Goal: Task Accomplishment & Management: Complete application form

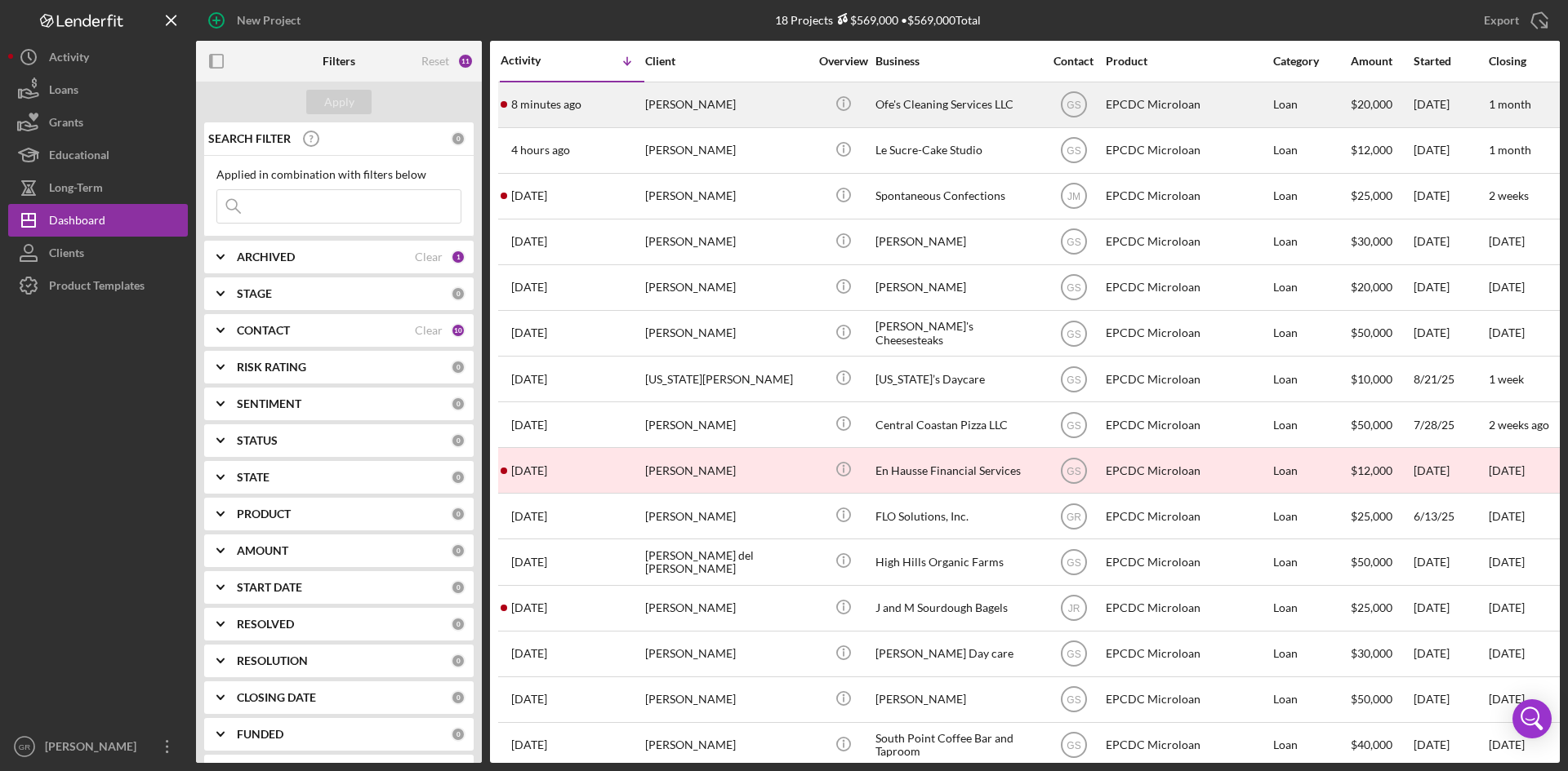
click at [690, 104] on div "[PERSON_NAME]" at bounding box center [727, 105] width 164 height 43
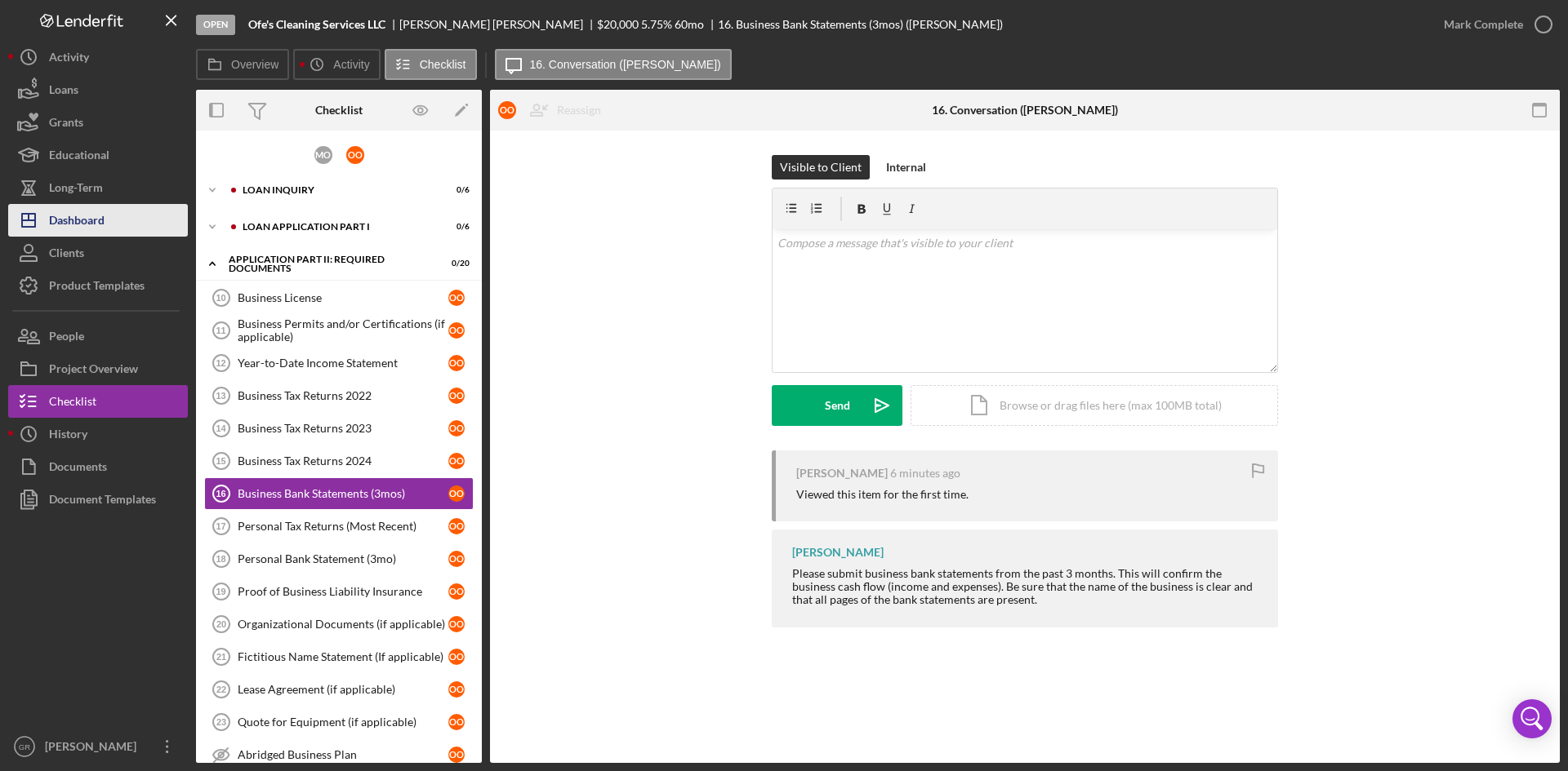
scroll to position [48, 0]
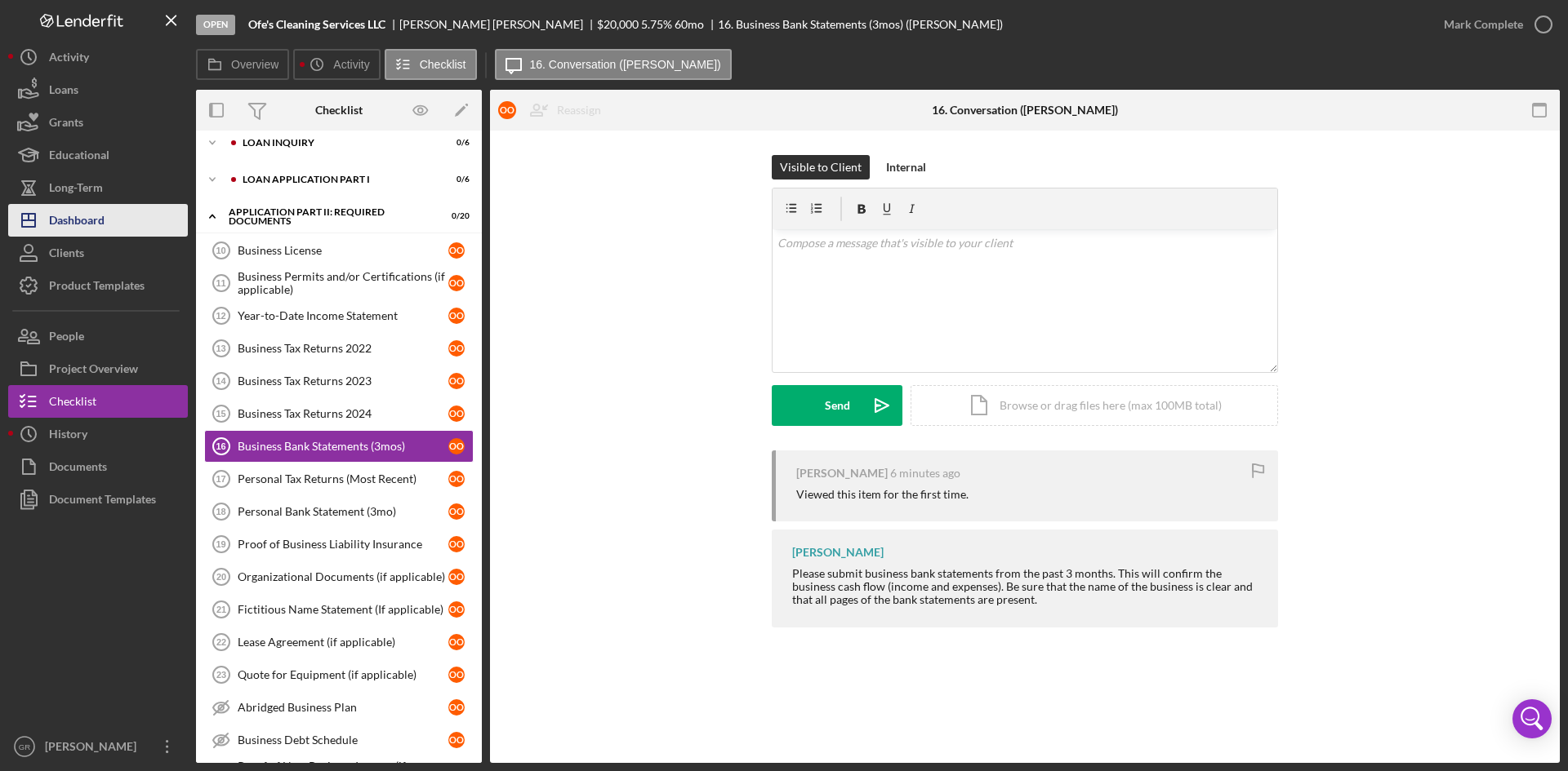
click at [73, 218] on div "Dashboard" at bounding box center [76, 223] width 56 height 37
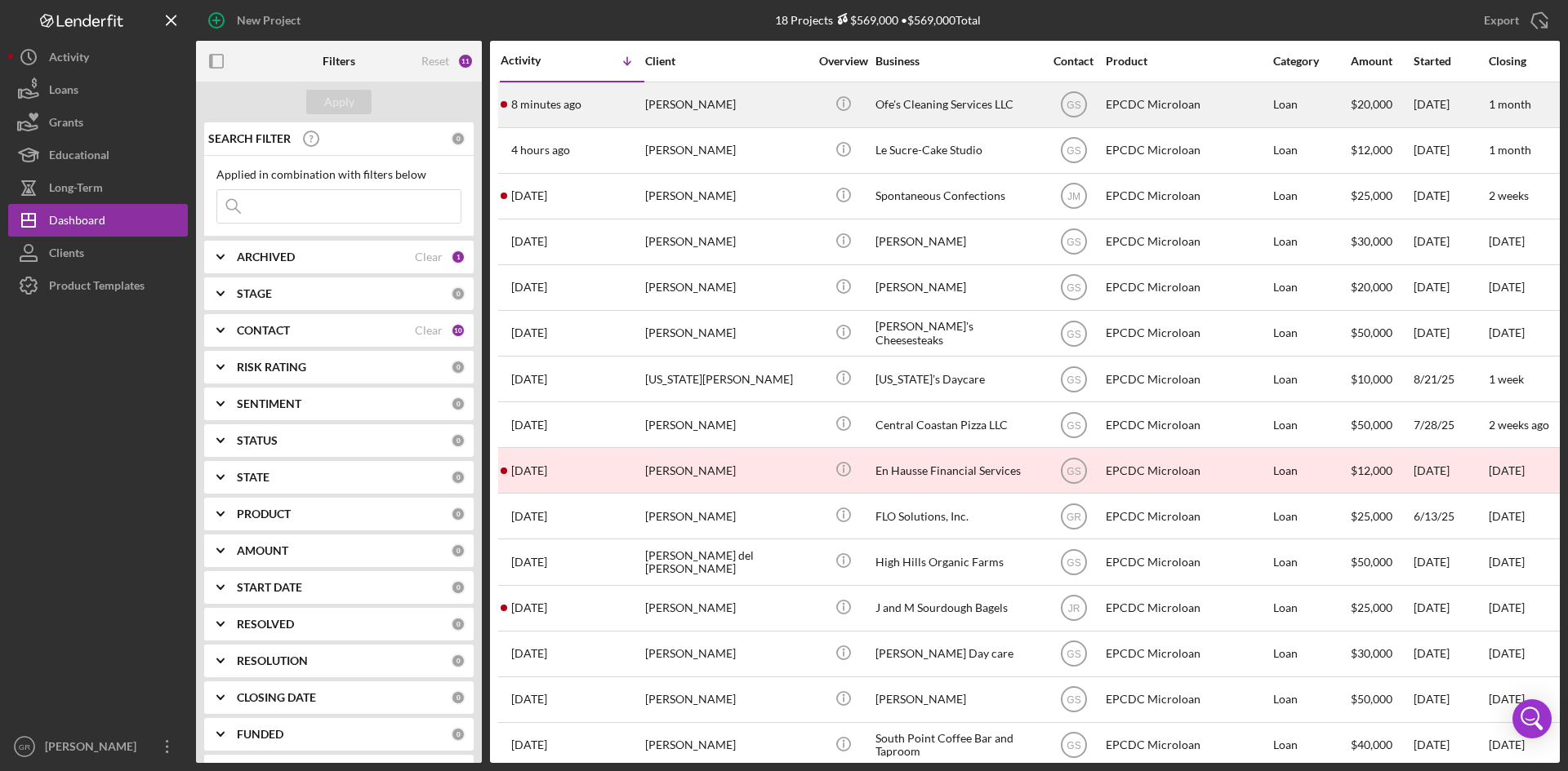
click at [636, 110] on div "8 minutes ago [PERSON_NAME]" at bounding box center [572, 105] width 143 height 43
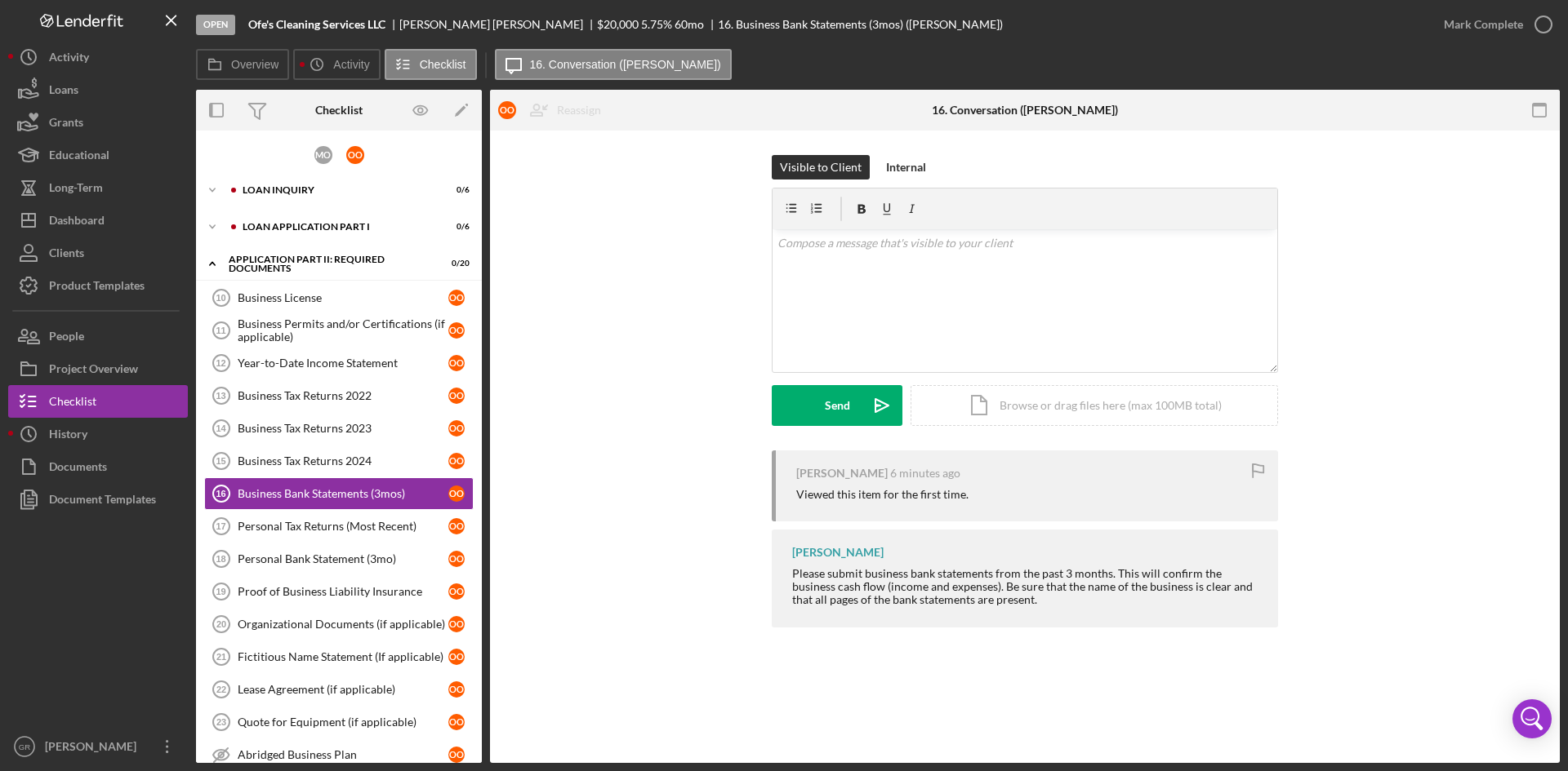
scroll to position [47, 0]
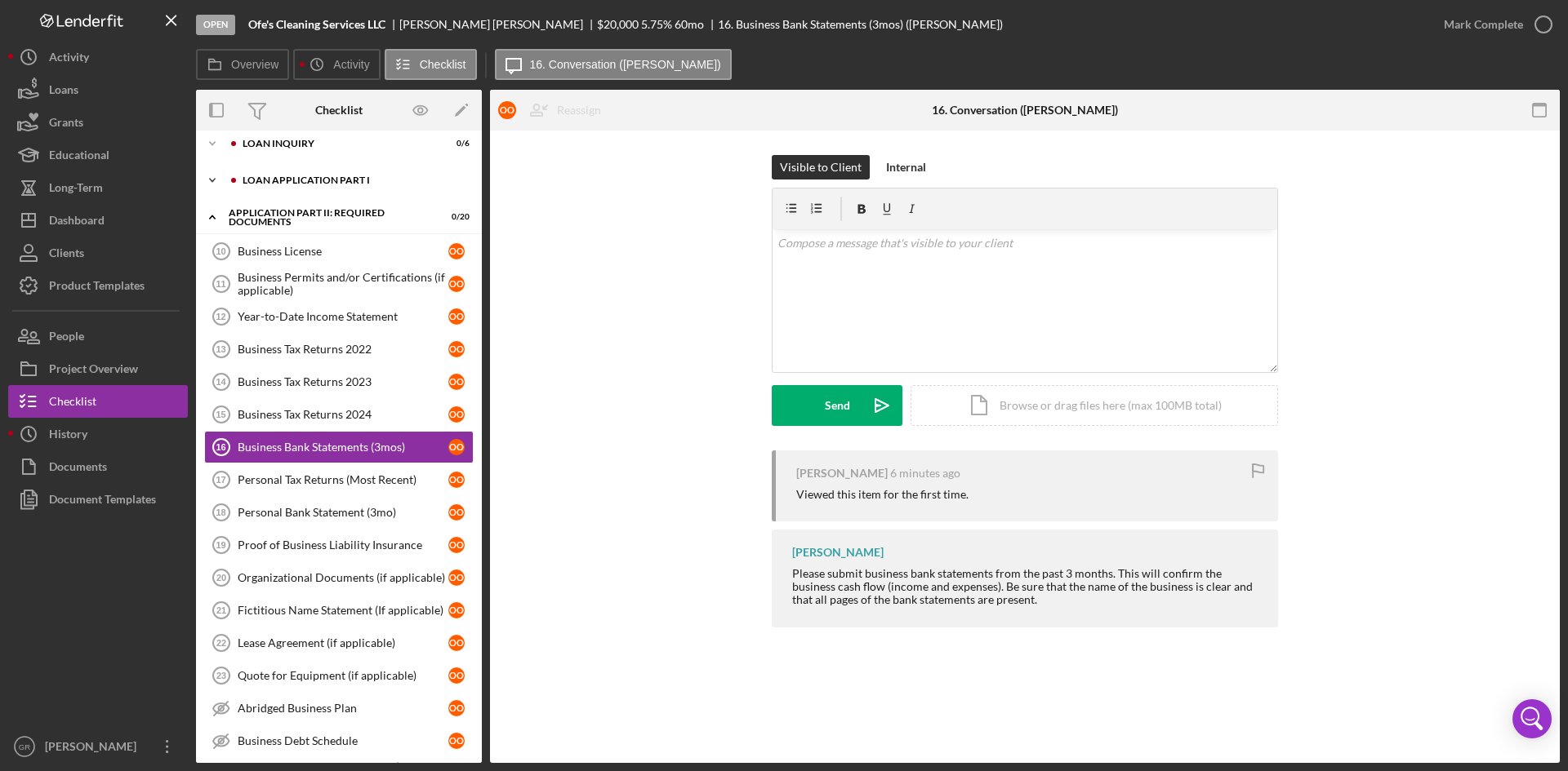
click at [332, 177] on div "Loan Application Part I" at bounding box center [352, 180] width 219 height 10
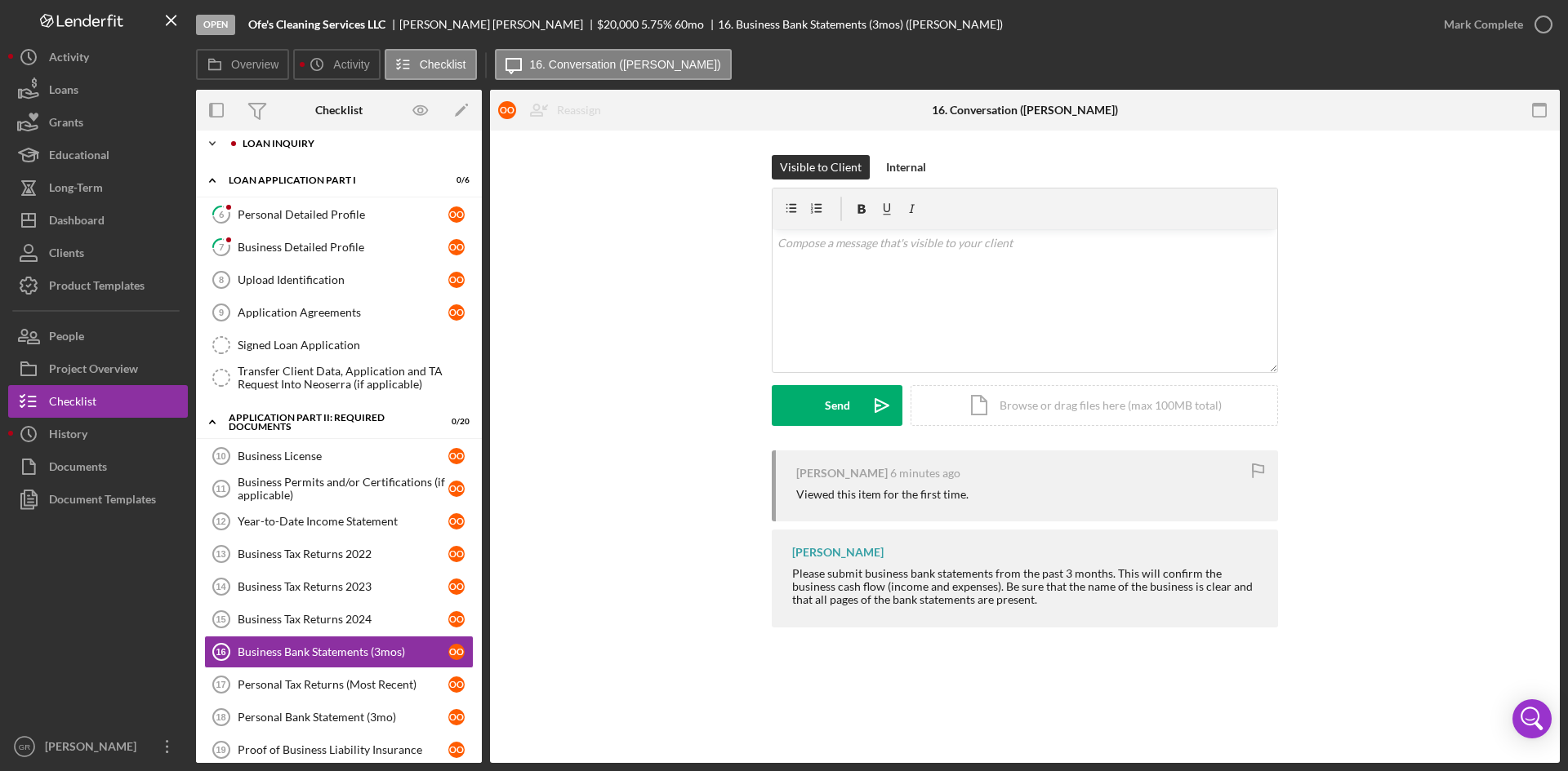
click at [331, 140] on div "Loan Inquiry" at bounding box center [352, 144] width 219 height 10
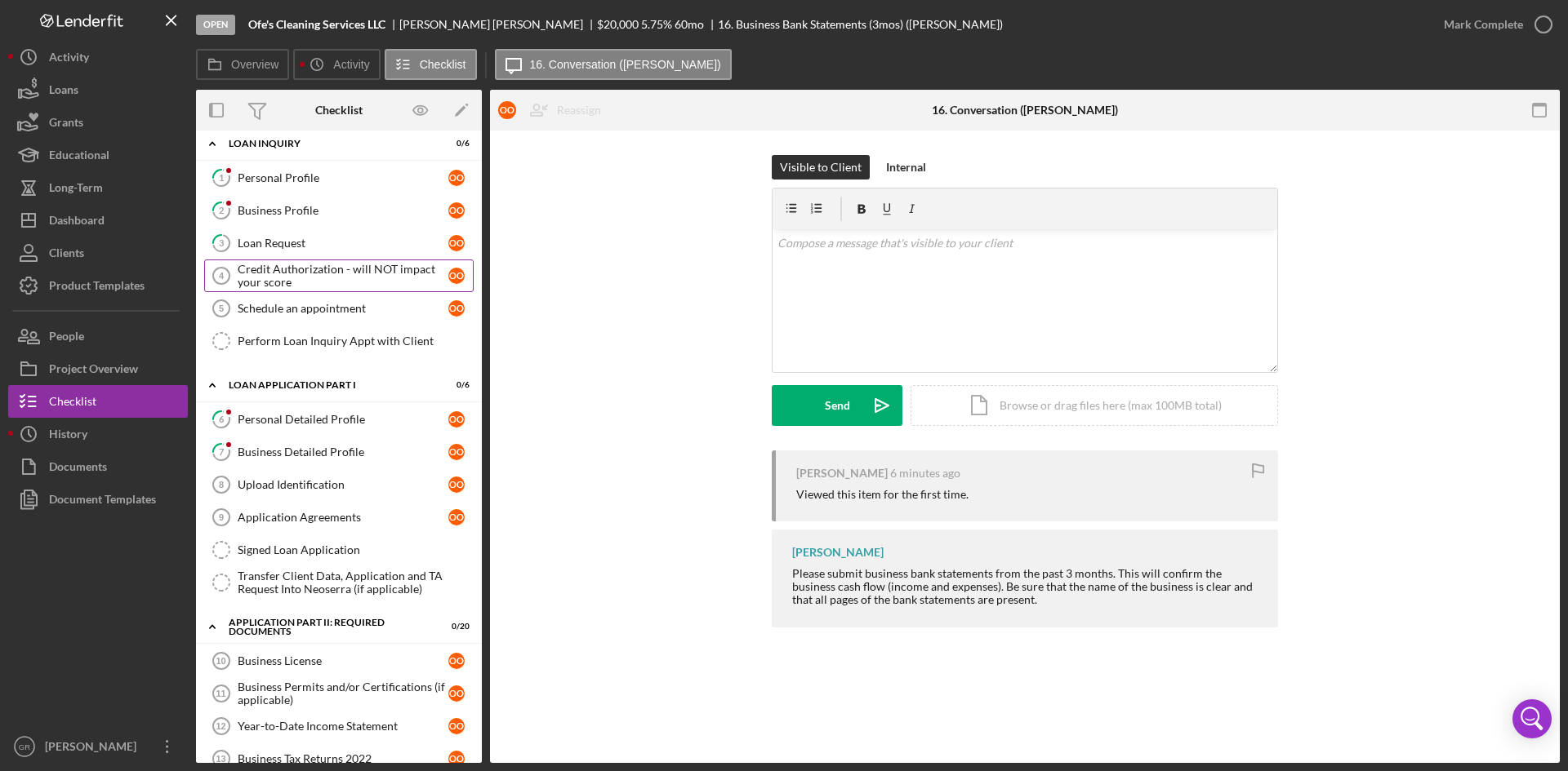
click at [219, 275] on tspan "4" at bounding box center [222, 275] width 6 height 10
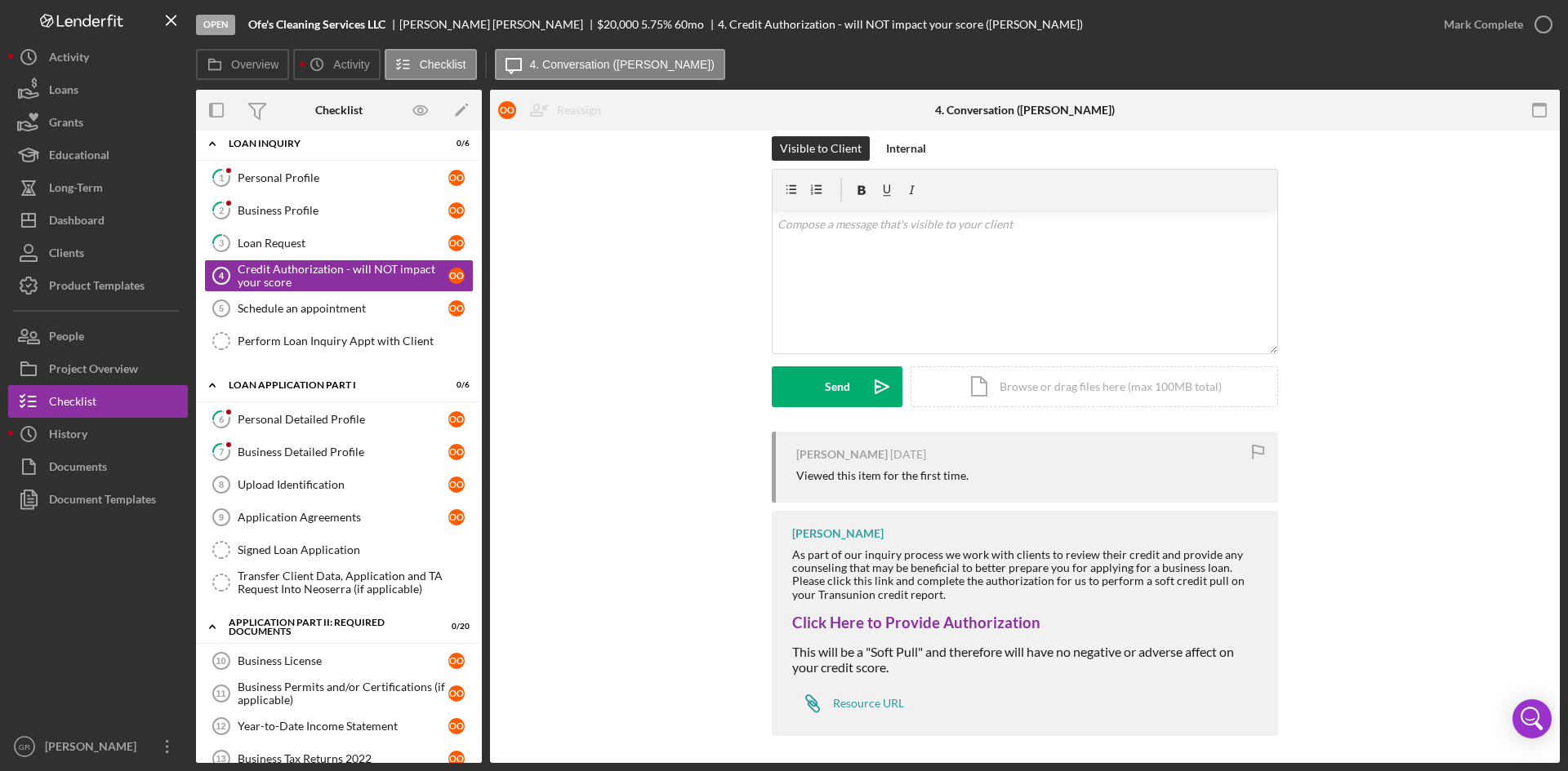
scroll to position [24, 0]
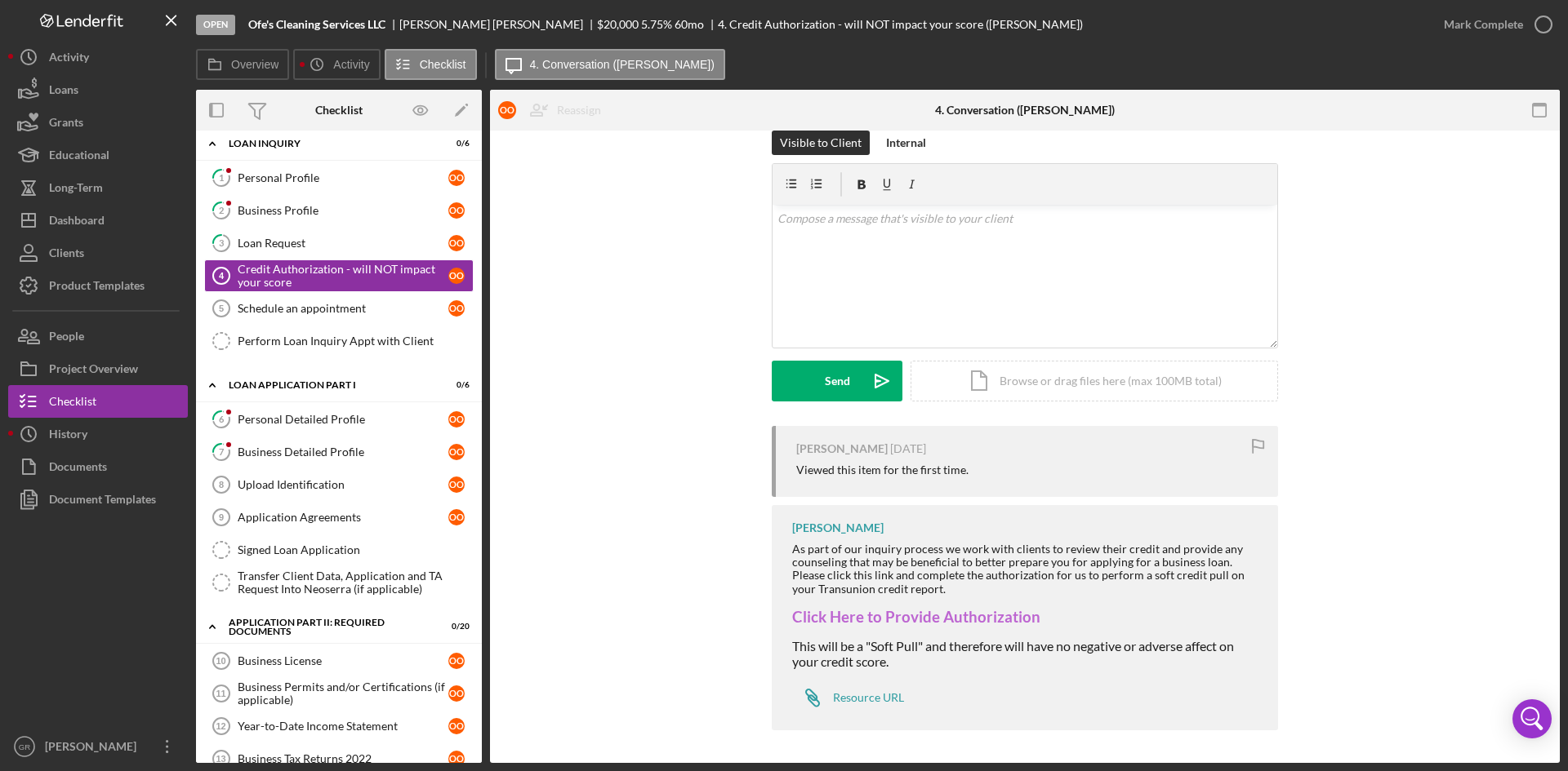
click at [867, 613] on link "Click Here to Provide Authorization" at bounding box center [915, 617] width 248 height 18
click at [852, 695] on div "Resource URL" at bounding box center [868, 697] width 71 height 13
click at [964, 616] on link "Click Here to Provide Authorization" at bounding box center [915, 617] width 248 height 18
click at [339, 207] on div "Business Profile" at bounding box center [343, 210] width 210 height 13
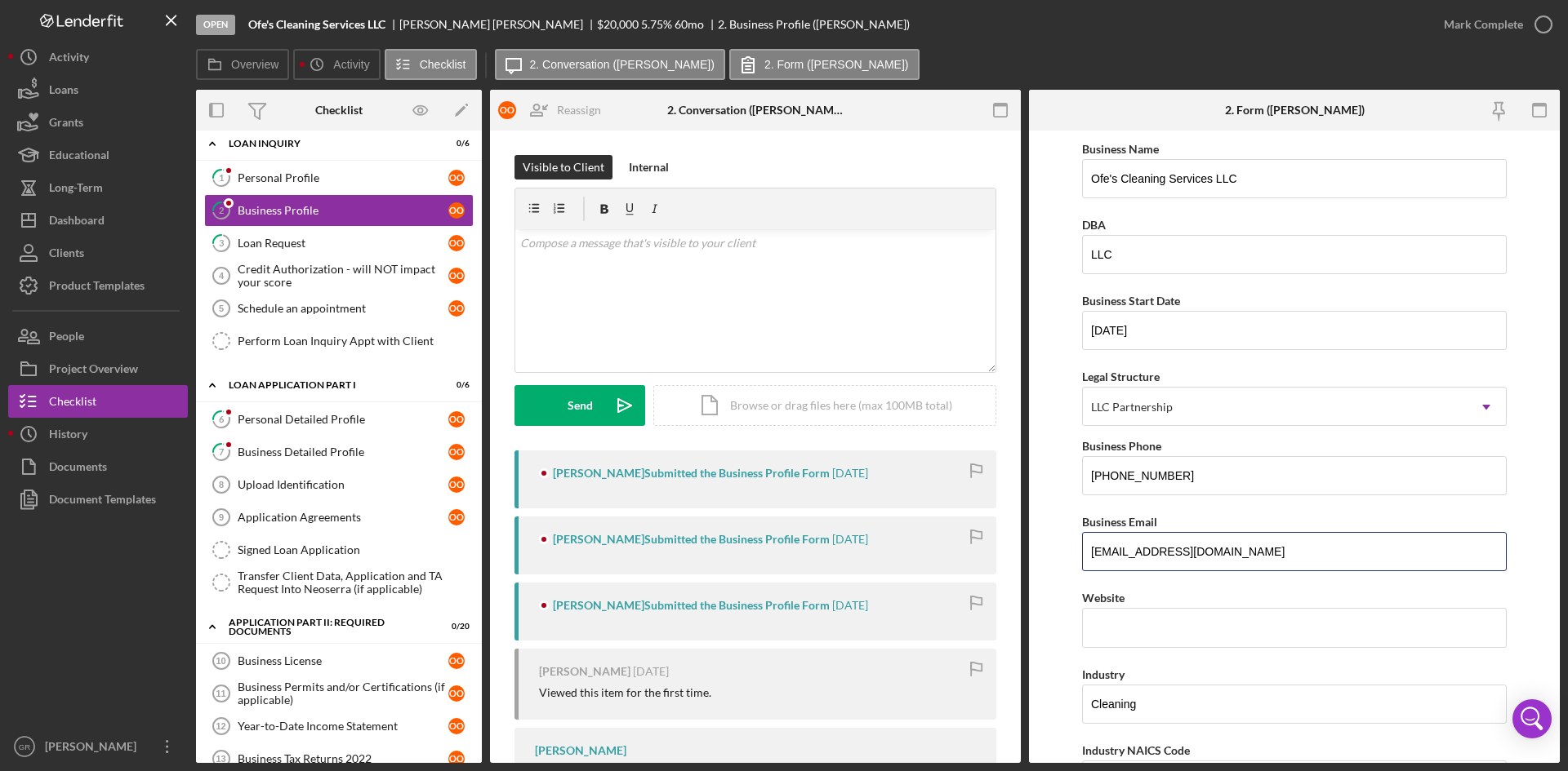
drag, startPoint x: 1310, startPoint y: 554, endPoint x: 1071, endPoint y: 554, distance: 239.0
click at [1071, 554] on form "Business Name Ofe's Cleaning Services LLC DBA LLC Business Start Date [DATE] Le…" at bounding box center [1293, 447] width 531 height 633
click at [331, 175] on div "Personal Profile" at bounding box center [343, 177] width 210 height 13
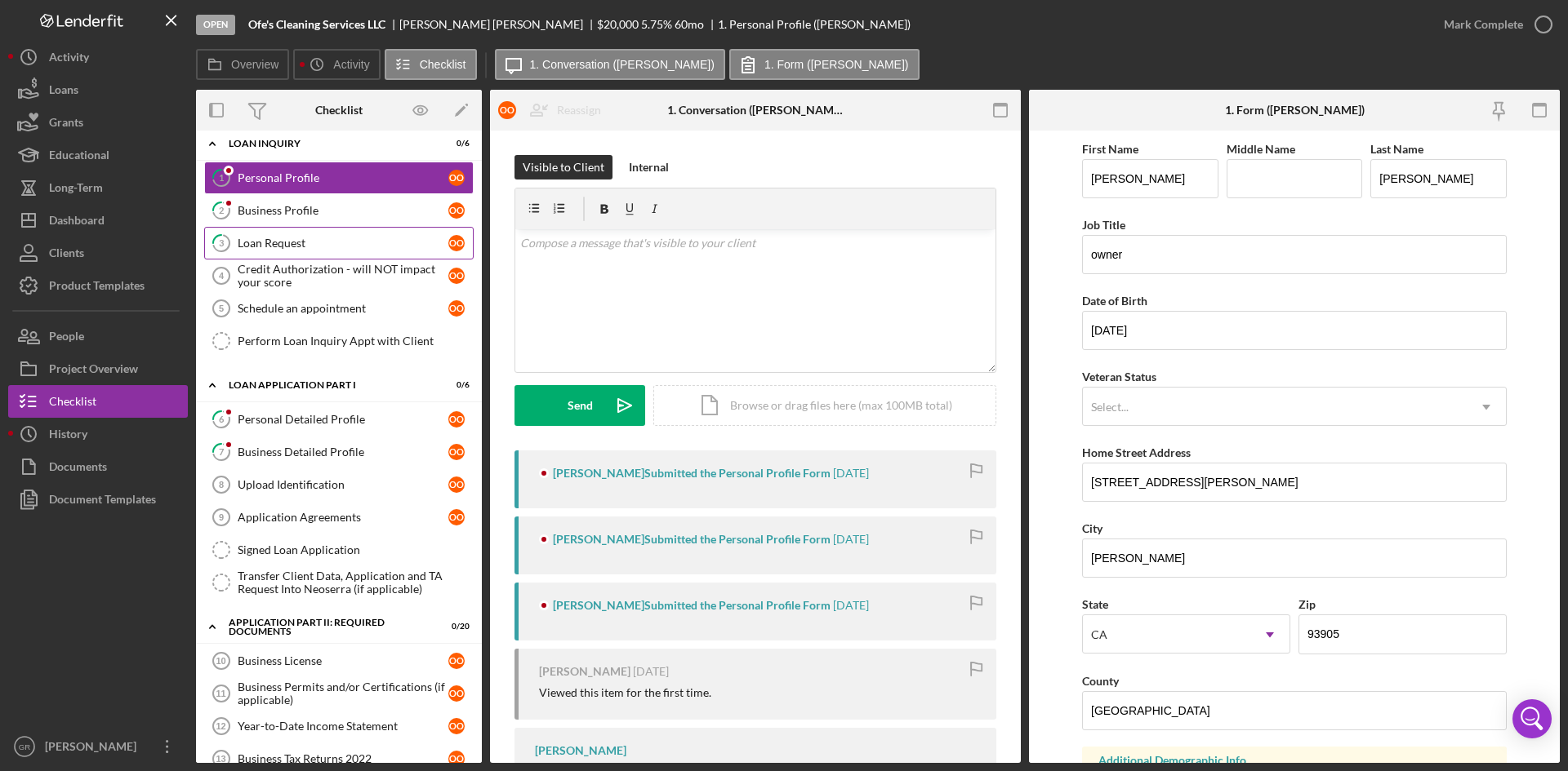
click at [317, 255] on link "3 Loan Request o O" at bounding box center [339, 243] width 270 height 33
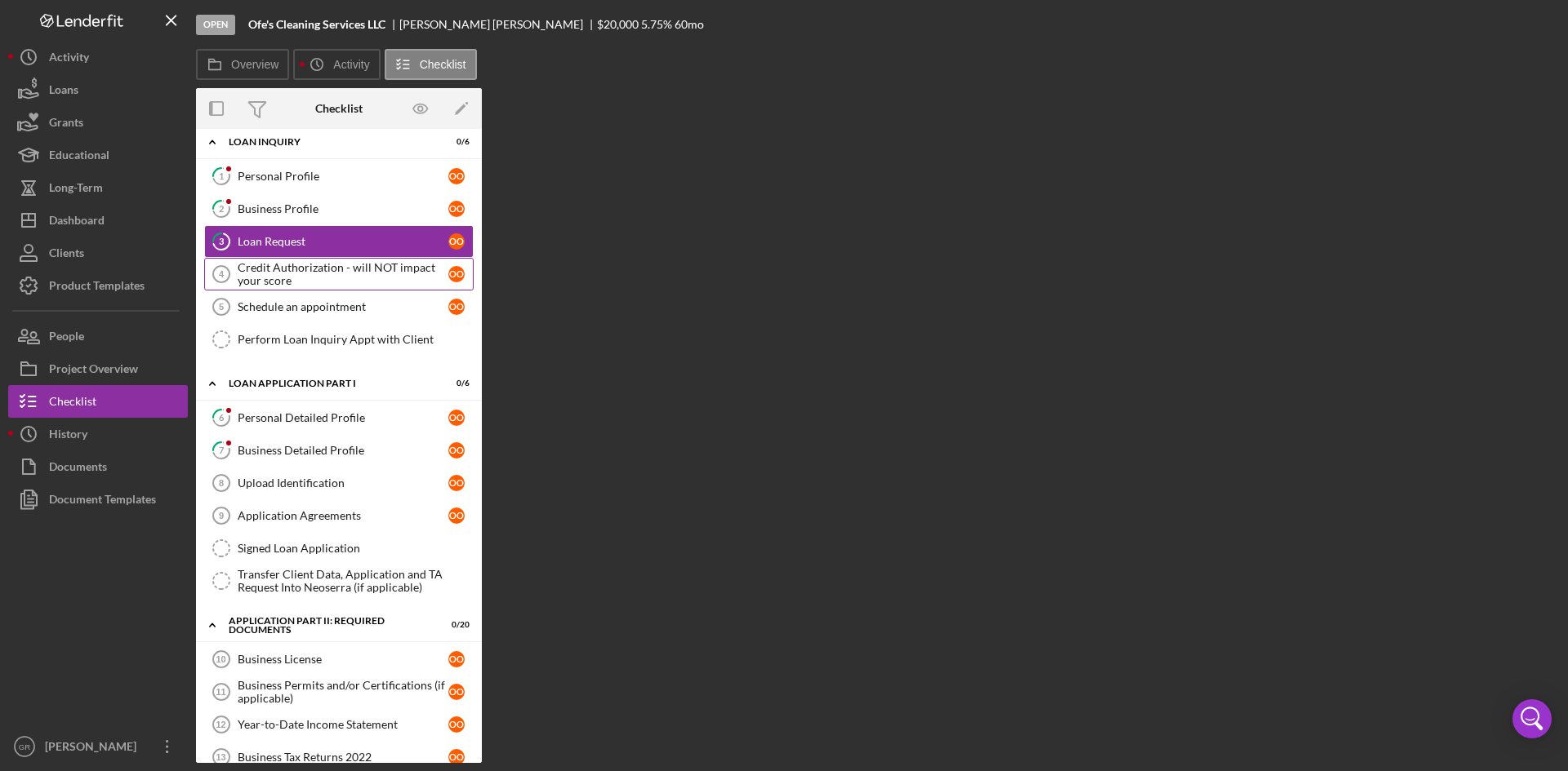
click at [321, 283] on div "Credit Authorization - will NOT impact your score" at bounding box center [343, 274] width 210 height 26
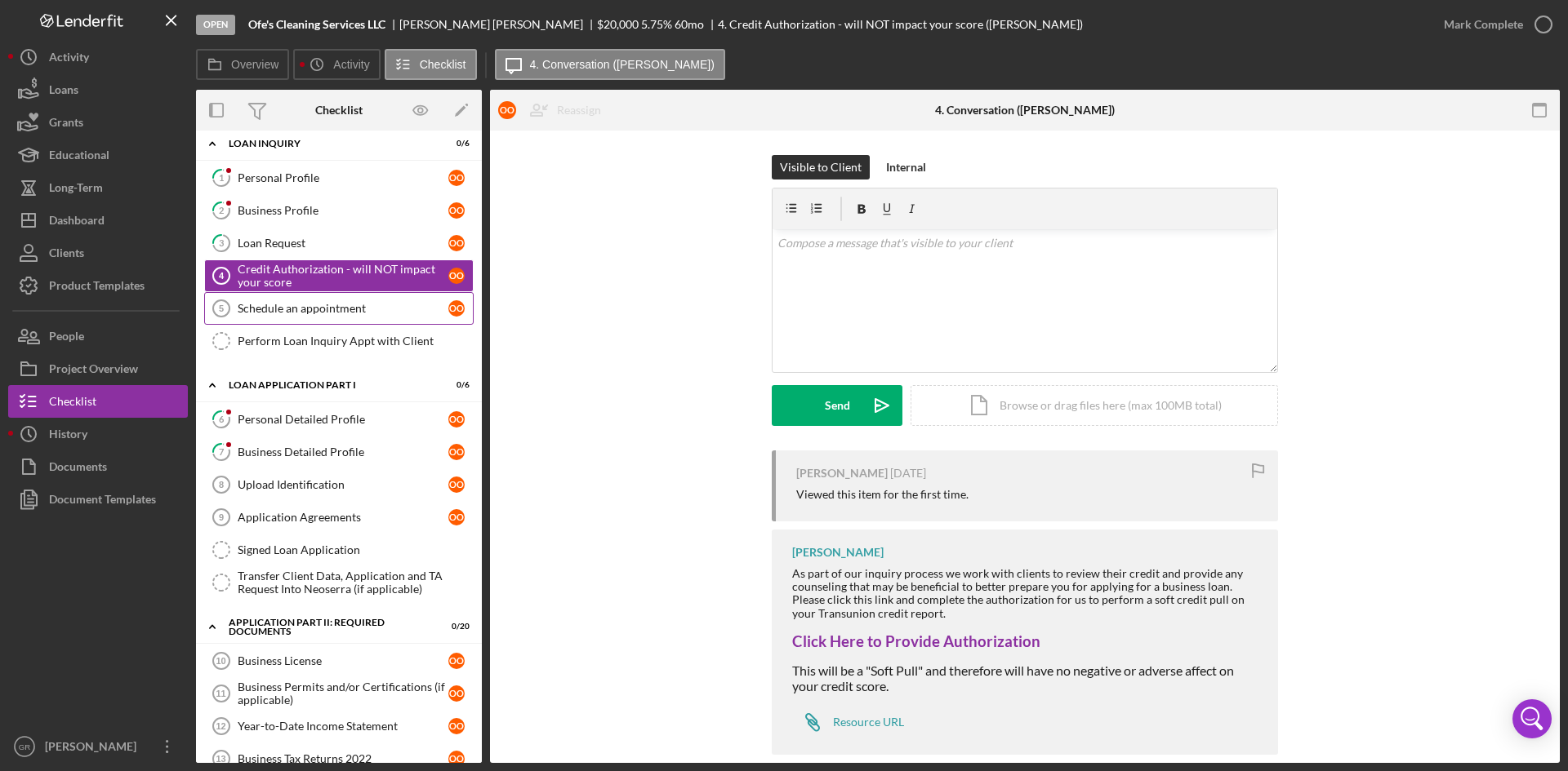
click at [322, 312] on div "Schedule an appointment" at bounding box center [343, 308] width 210 height 13
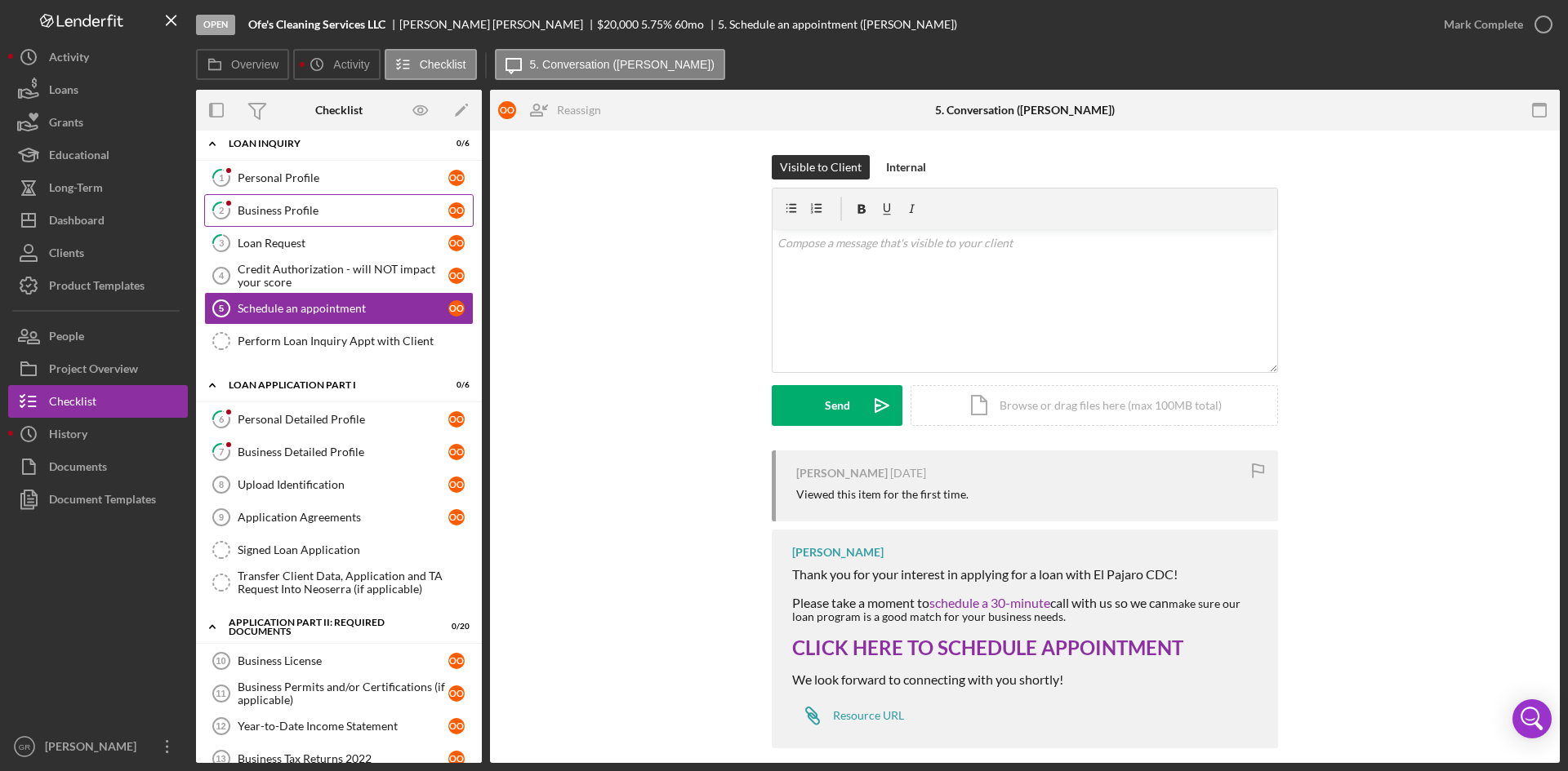
click at [308, 212] on div "Business Profile" at bounding box center [343, 210] width 210 height 13
click at [301, 165] on link "1 Personal Profile o O" at bounding box center [339, 178] width 270 height 33
click at [295, 180] on div "Personal Profile" at bounding box center [343, 177] width 210 height 13
click at [302, 182] on div "Personal Profile" at bounding box center [343, 177] width 210 height 13
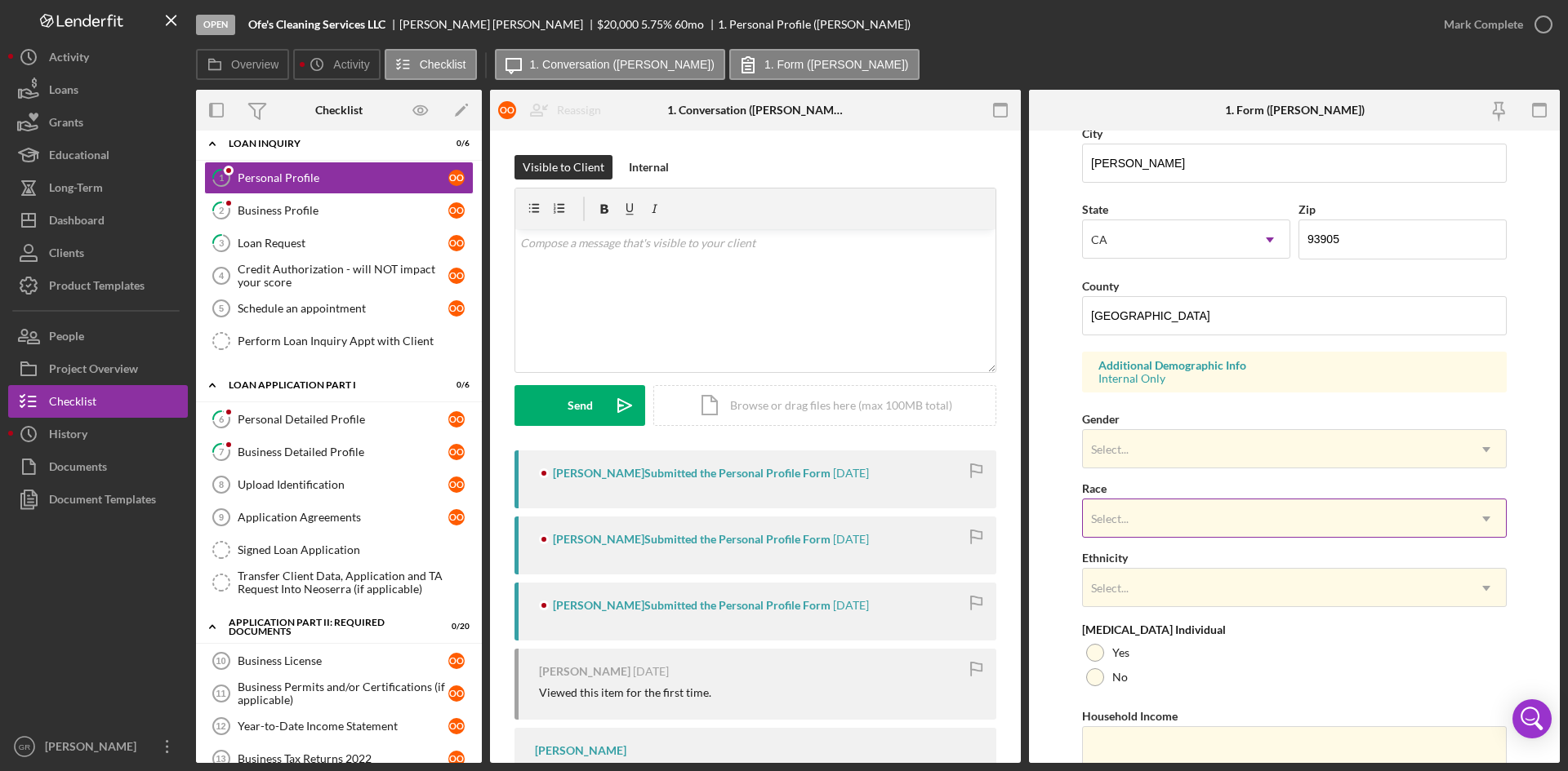
scroll to position [457, 0]
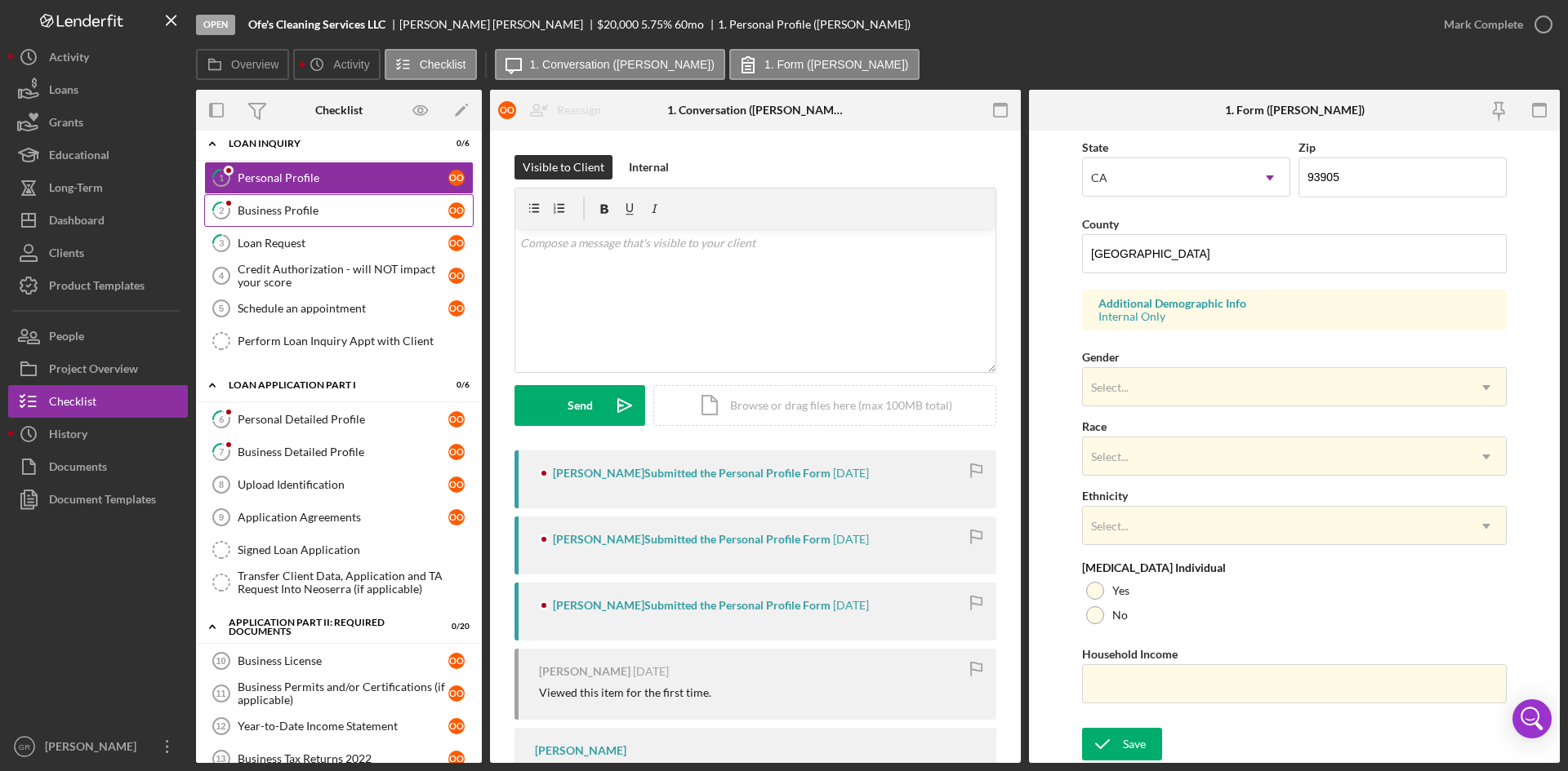
click at [293, 200] on link "2 Business Profile o O" at bounding box center [339, 211] width 270 height 33
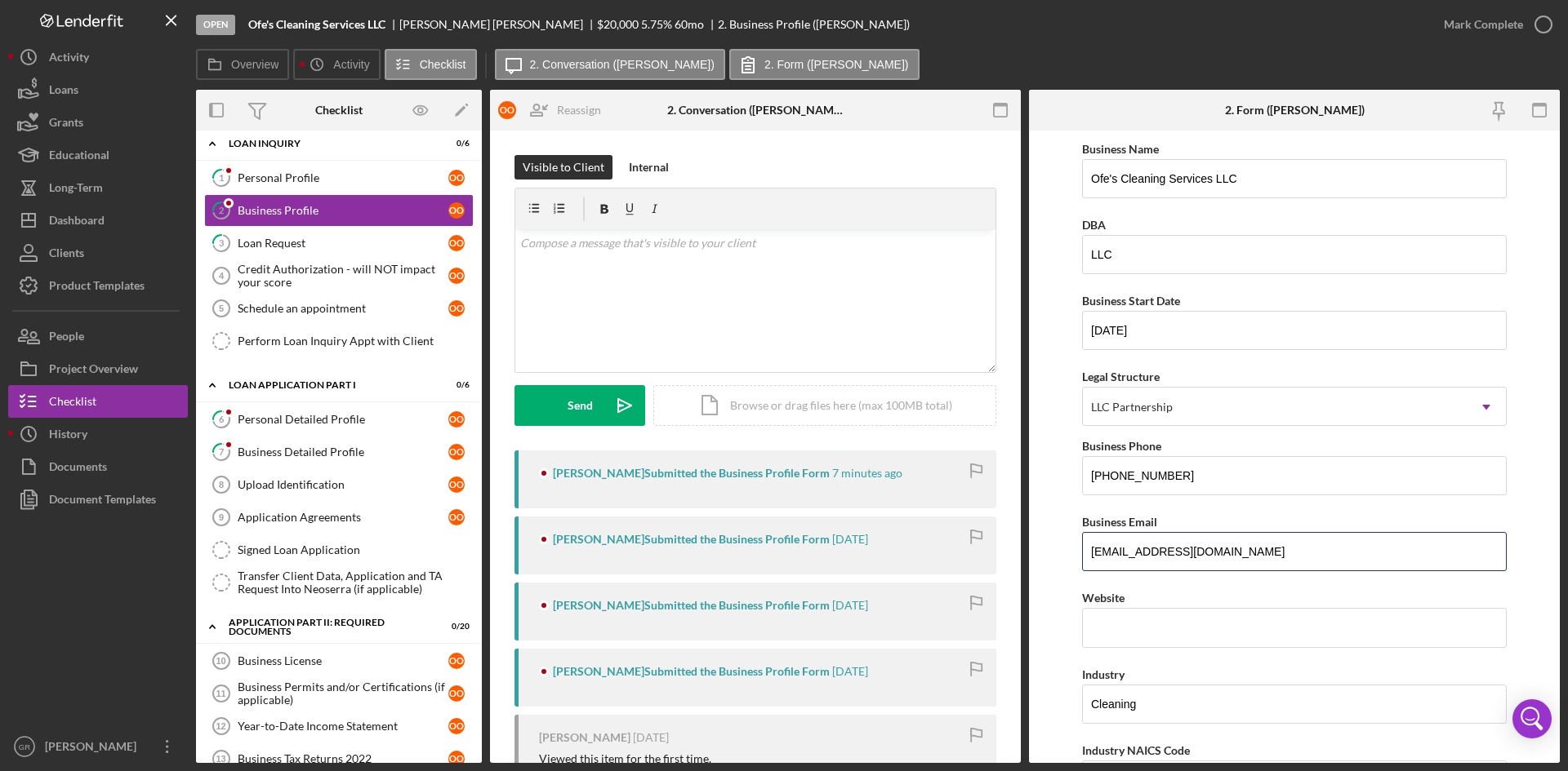
drag, startPoint x: 1280, startPoint y: 562, endPoint x: 1032, endPoint y: 580, distance: 248.7
click at [1032, 580] on form "Business Name Ofe's Cleaning Services LLC DBA LLC Business Start Date [DATE] Le…" at bounding box center [1293, 447] width 531 height 633
click at [91, 376] on div "Project Overview" at bounding box center [93, 371] width 89 height 37
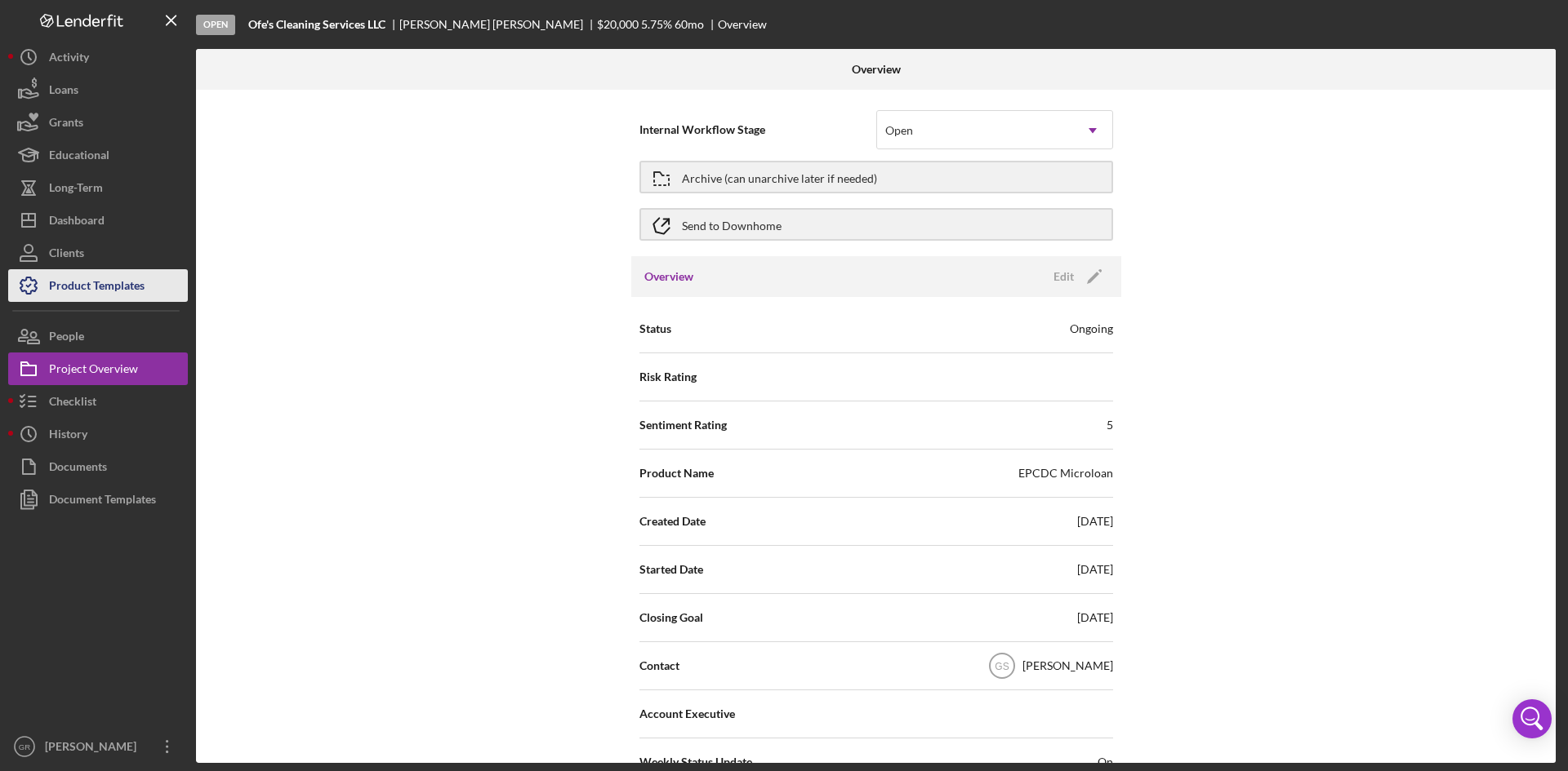
click at [96, 280] on div "Product Templates" at bounding box center [96, 288] width 95 height 37
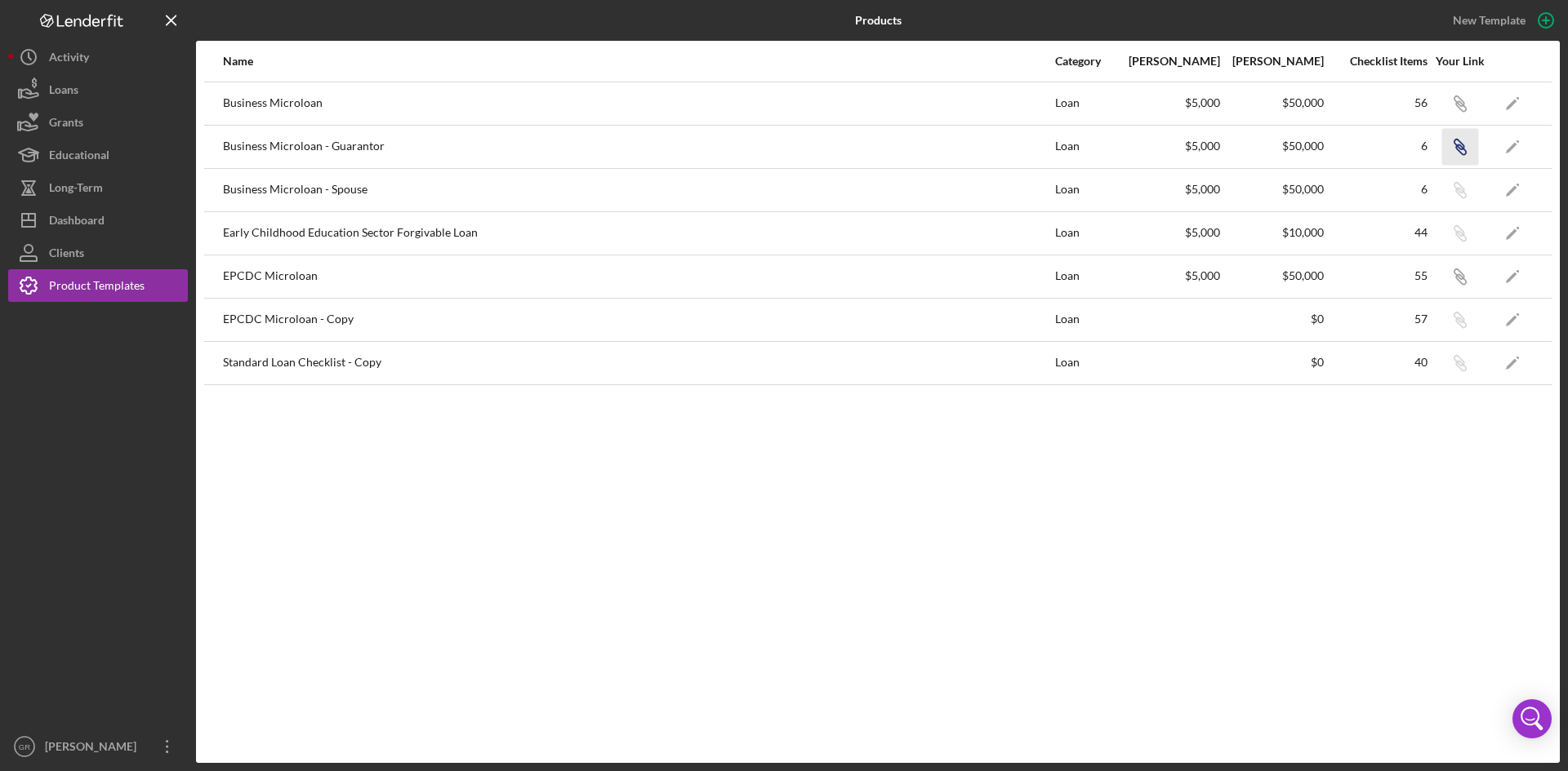
click at [1462, 146] on icon "button" at bounding box center [1461, 149] width 10 height 10
click at [1461, 145] on icon "button" at bounding box center [1461, 149] width 10 height 10
click at [1515, 144] on polygon "button" at bounding box center [1512, 148] width 12 height 12
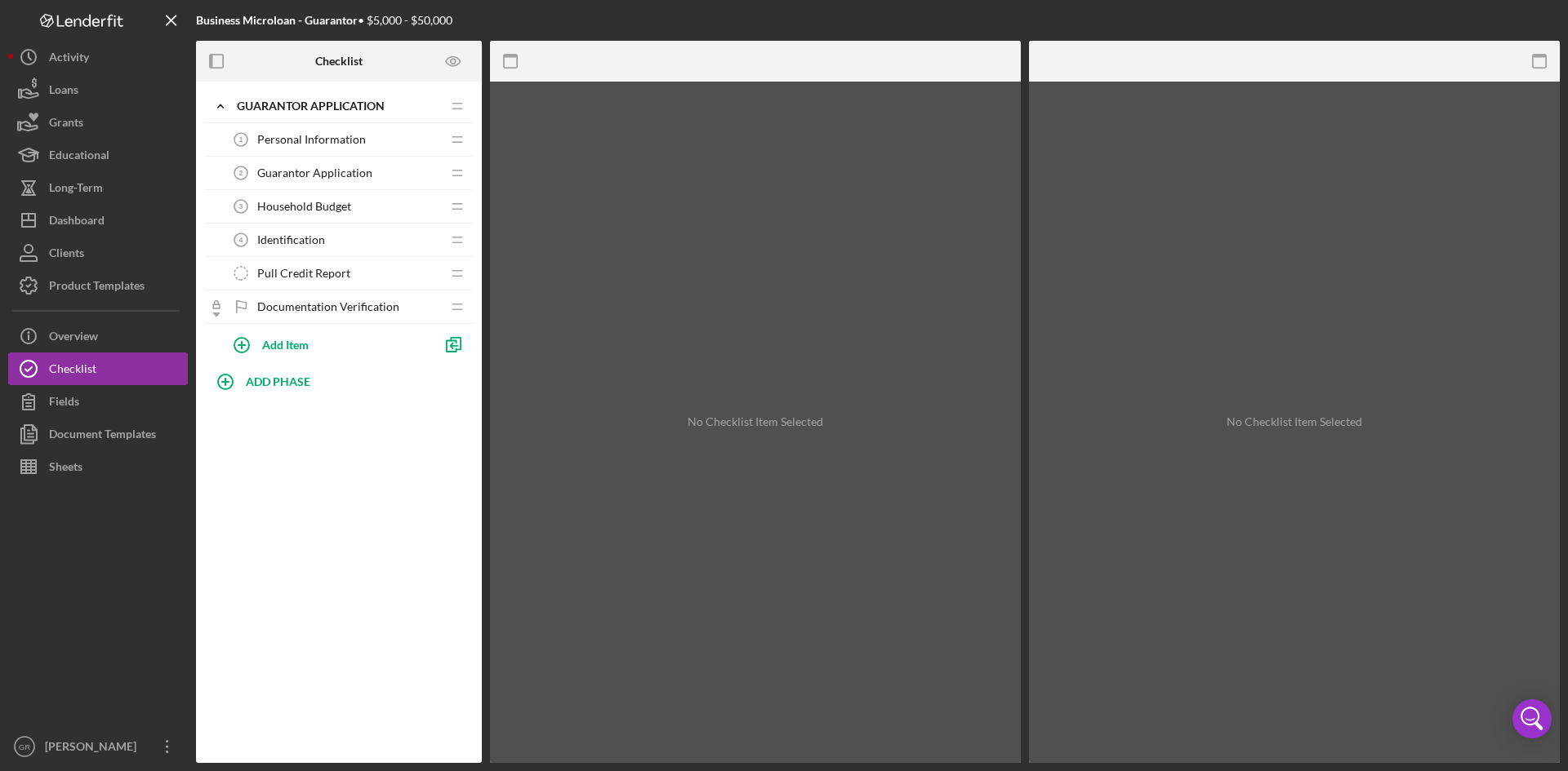
click at [318, 173] on span "Guarantor Application" at bounding box center [315, 172] width 115 height 13
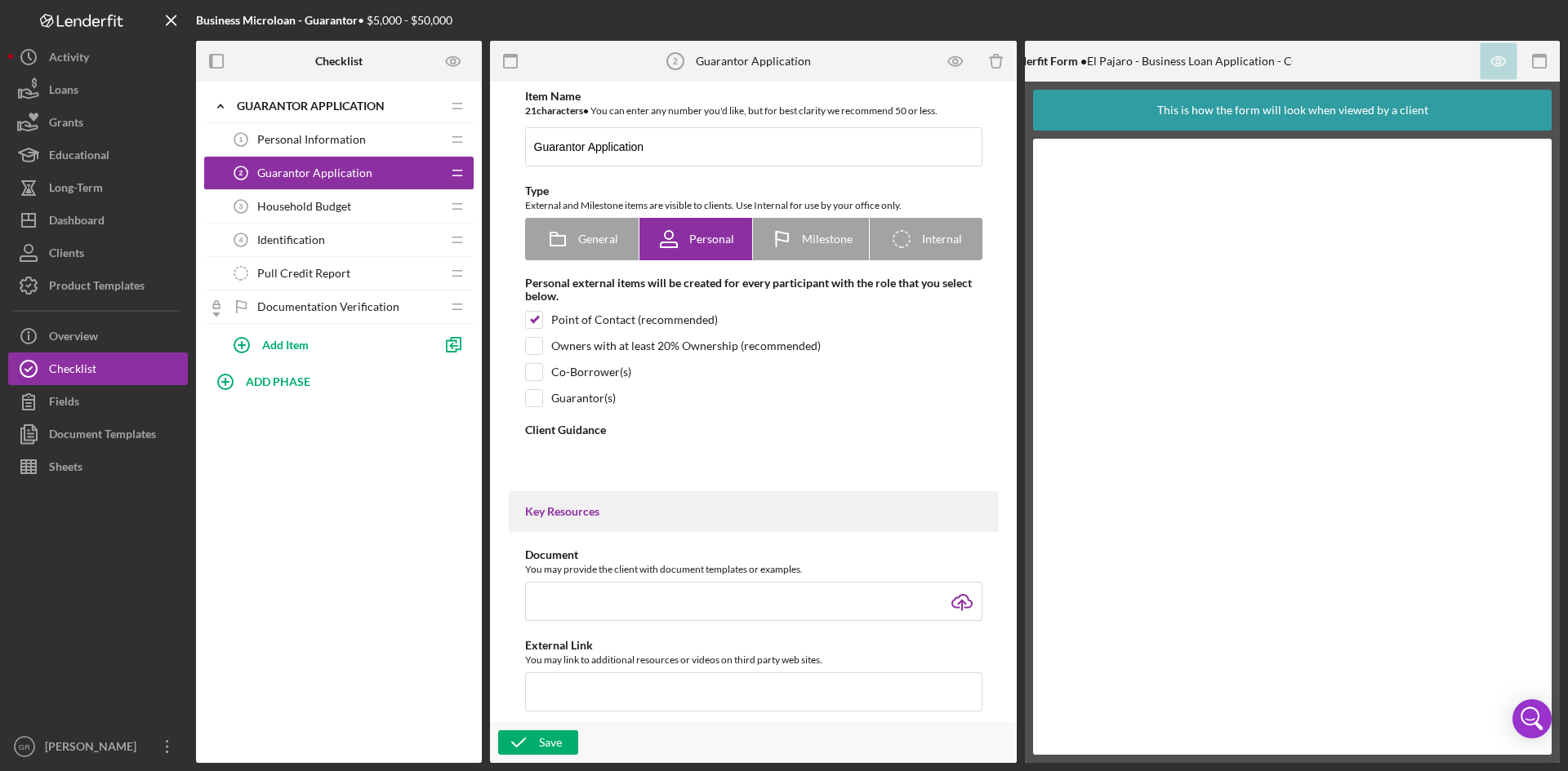
type textarea "<div>As a guarantor on a loan application, we ask you to please complete the fo…"
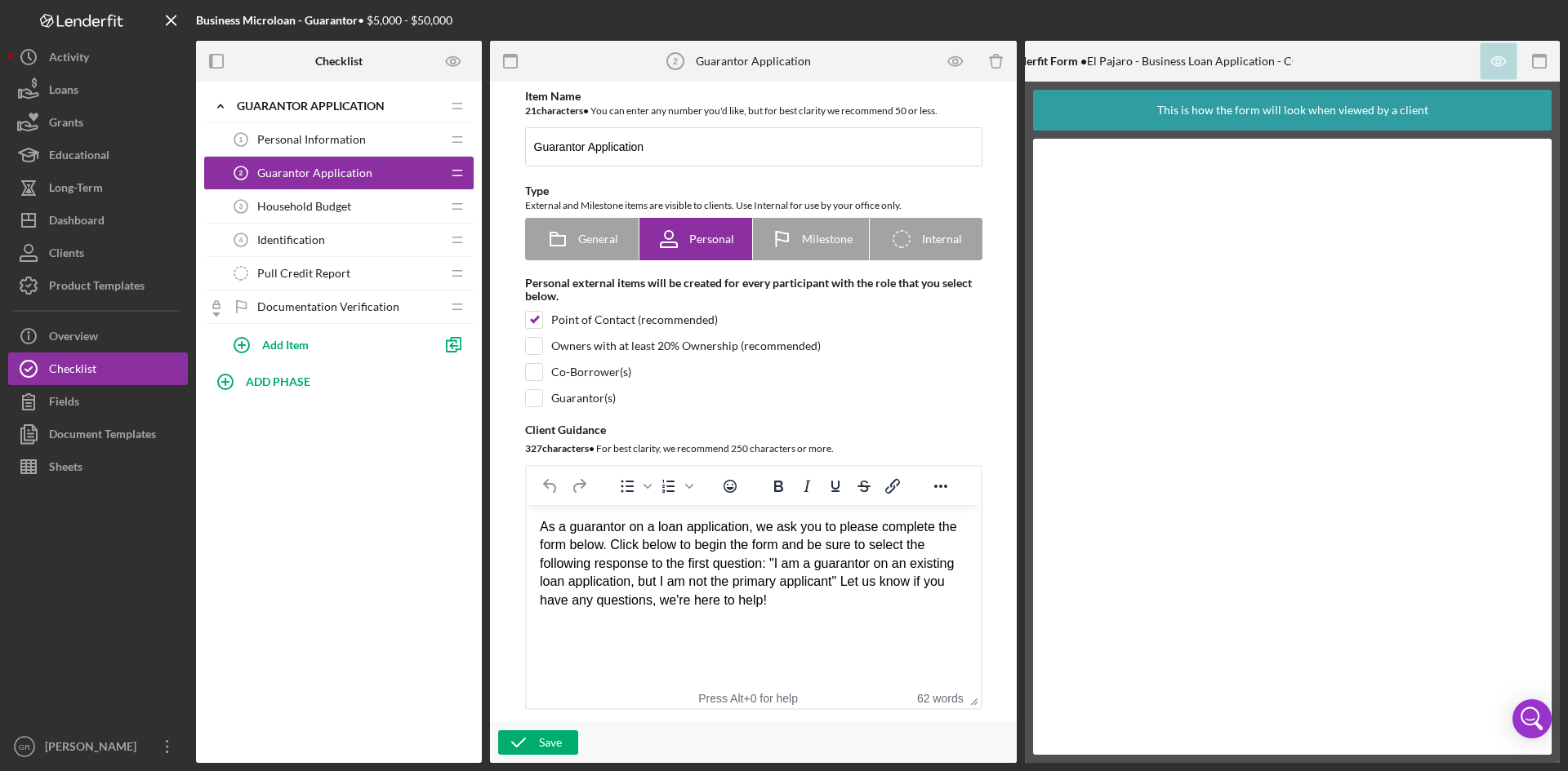
click at [305, 279] on span "Pull Credit Report" at bounding box center [304, 273] width 93 height 13
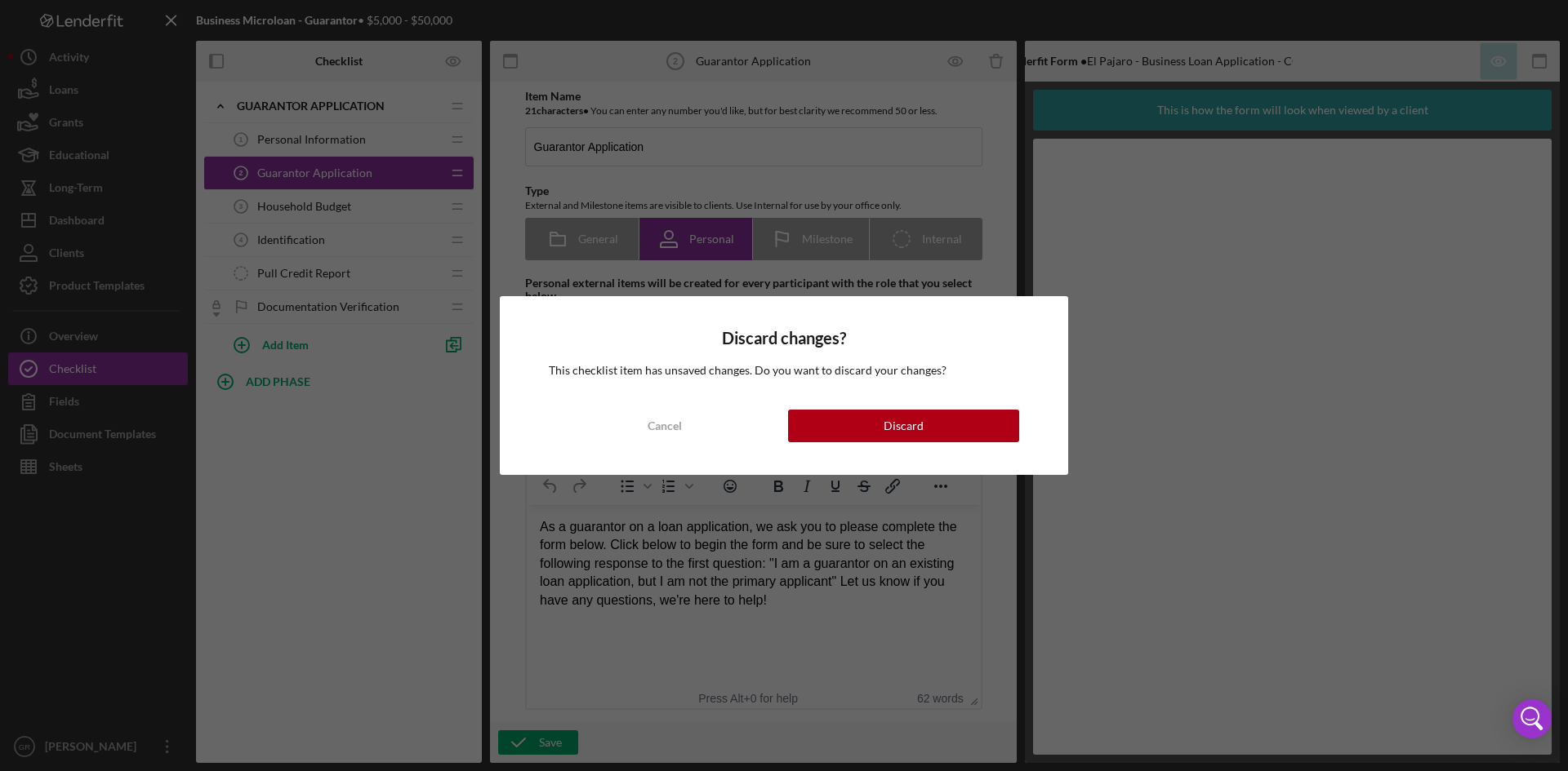
click at [305, 272] on div "Discard changes? This checklist item has unsaved changes. Do you want to discar…" at bounding box center [784, 386] width 1568 height 771
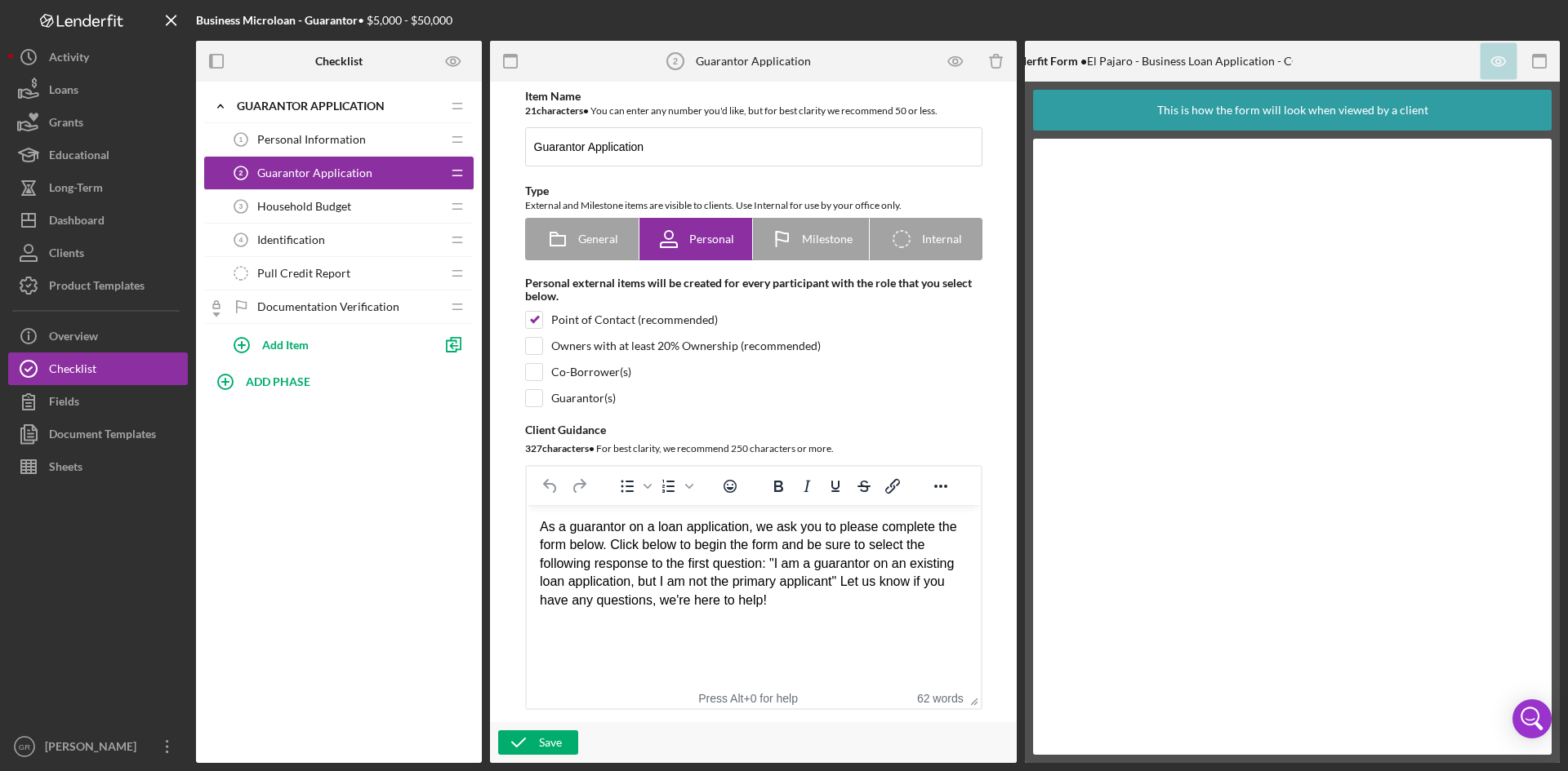
click at [311, 241] on span "Identification" at bounding box center [291, 239] width 68 height 13
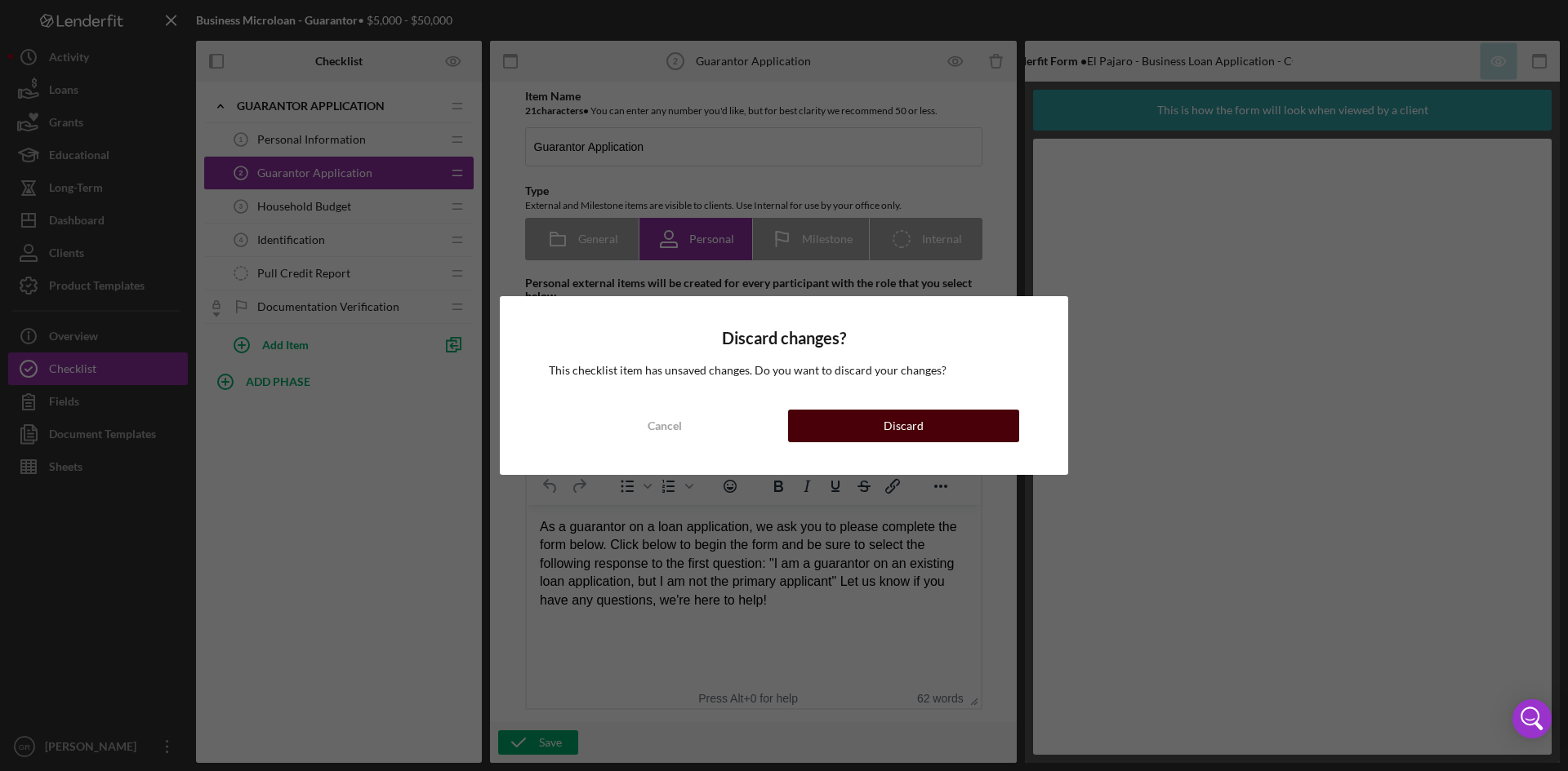
click at [841, 432] on button "Discard" at bounding box center [903, 426] width 231 height 33
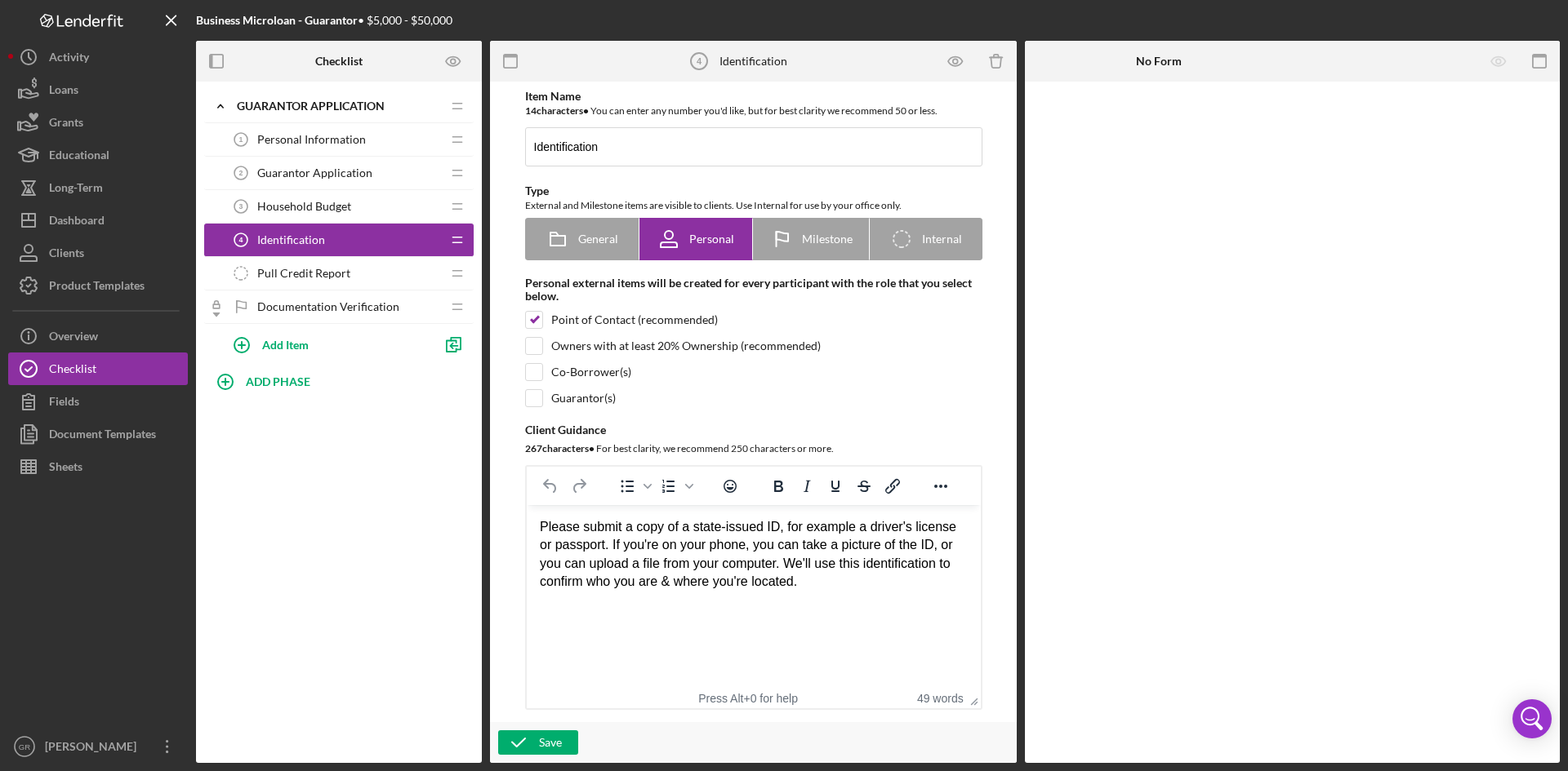
click at [335, 275] on span "Pull Credit Report" at bounding box center [304, 273] width 93 height 13
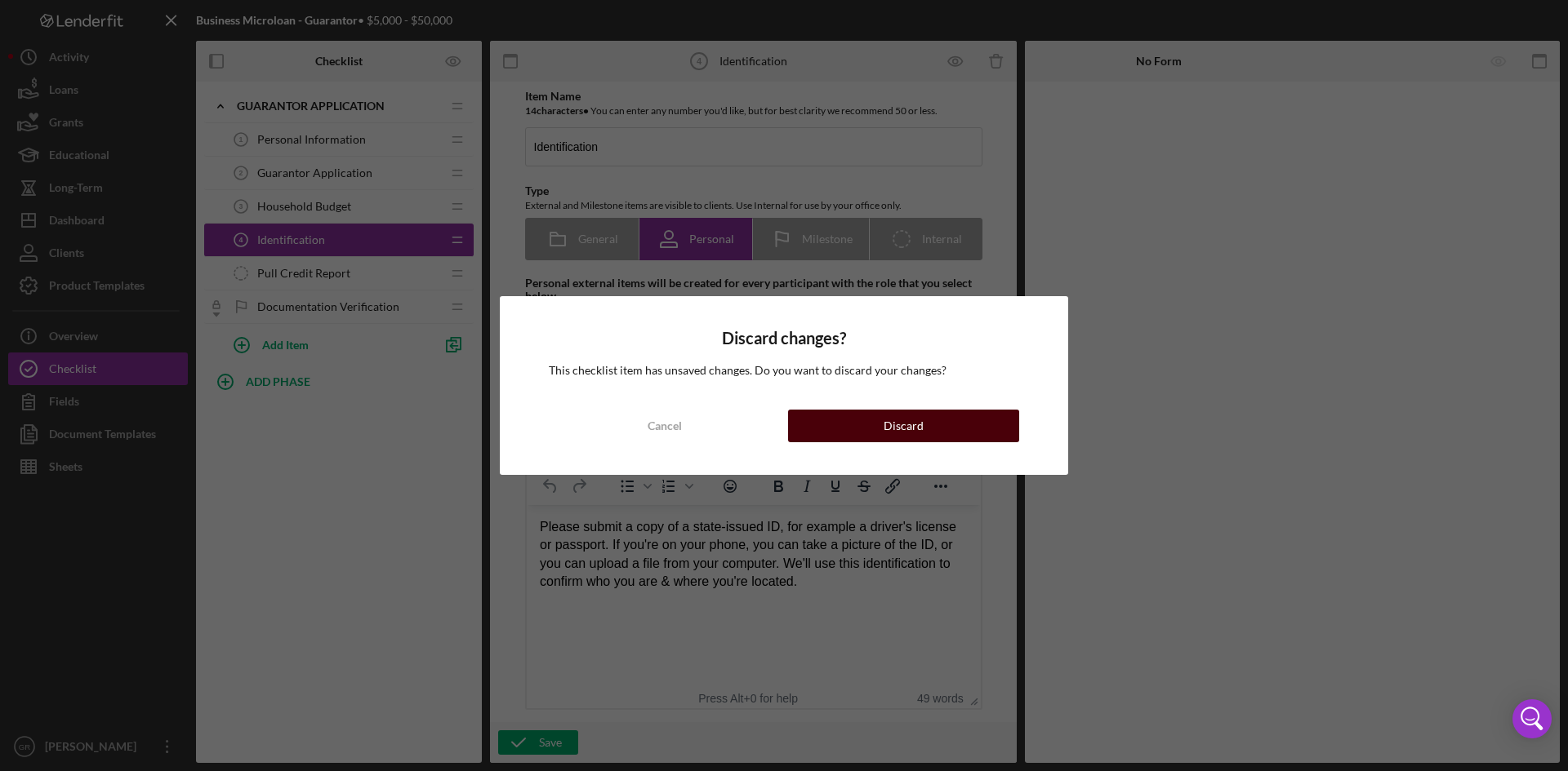
click at [838, 426] on button "Discard" at bounding box center [903, 426] width 231 height 33
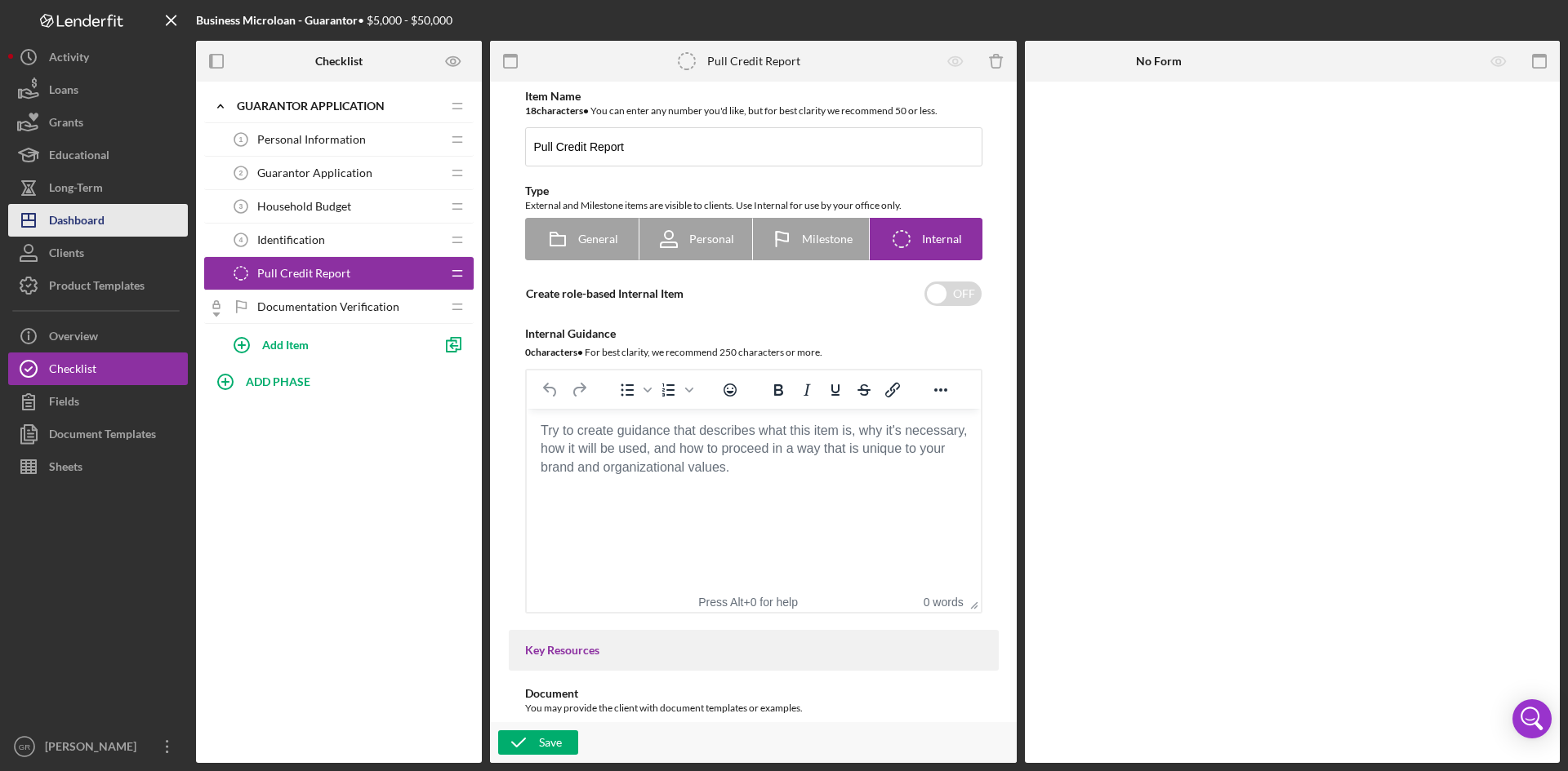
click at [70, 220] on div "Dashboard" at bounding box center [76, 223] width 56 height 37
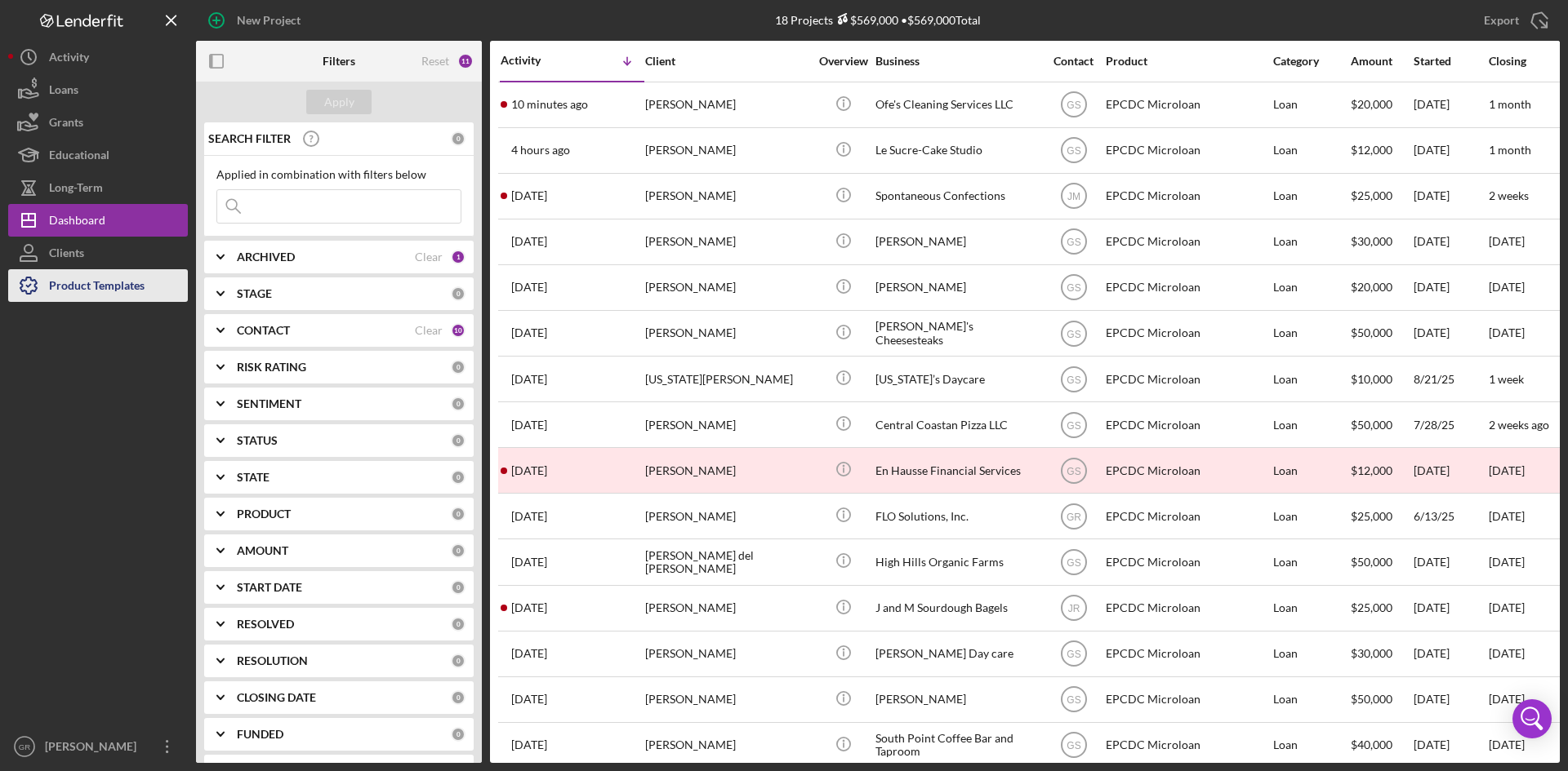
click at [68, 277] on div "Product Templates" at bounding box center [96, 288] width 95 height 37
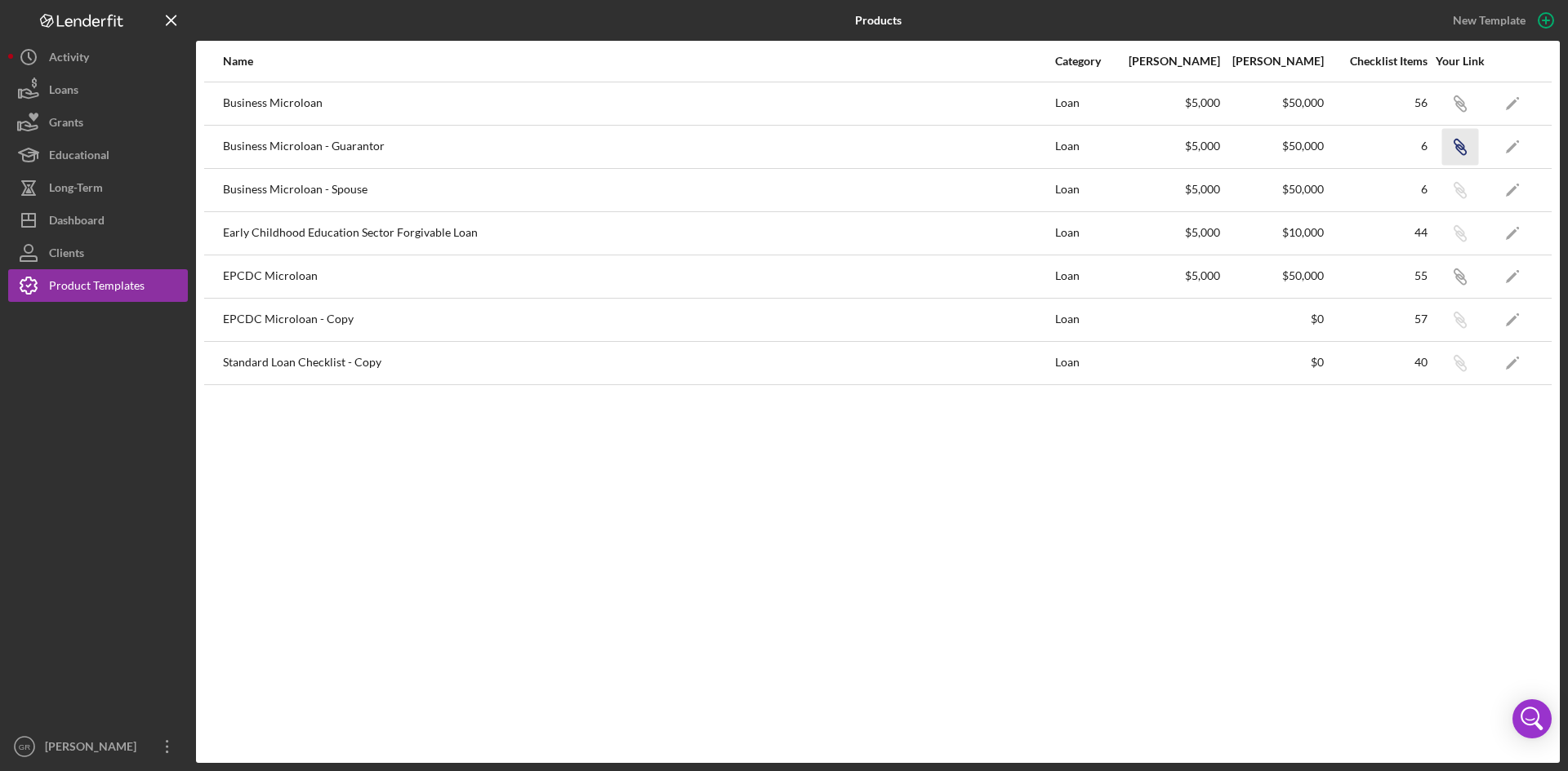
click at [1459, 154] on icon "Icon/Link" at bounding box center [1460, 147] width 37 height 37
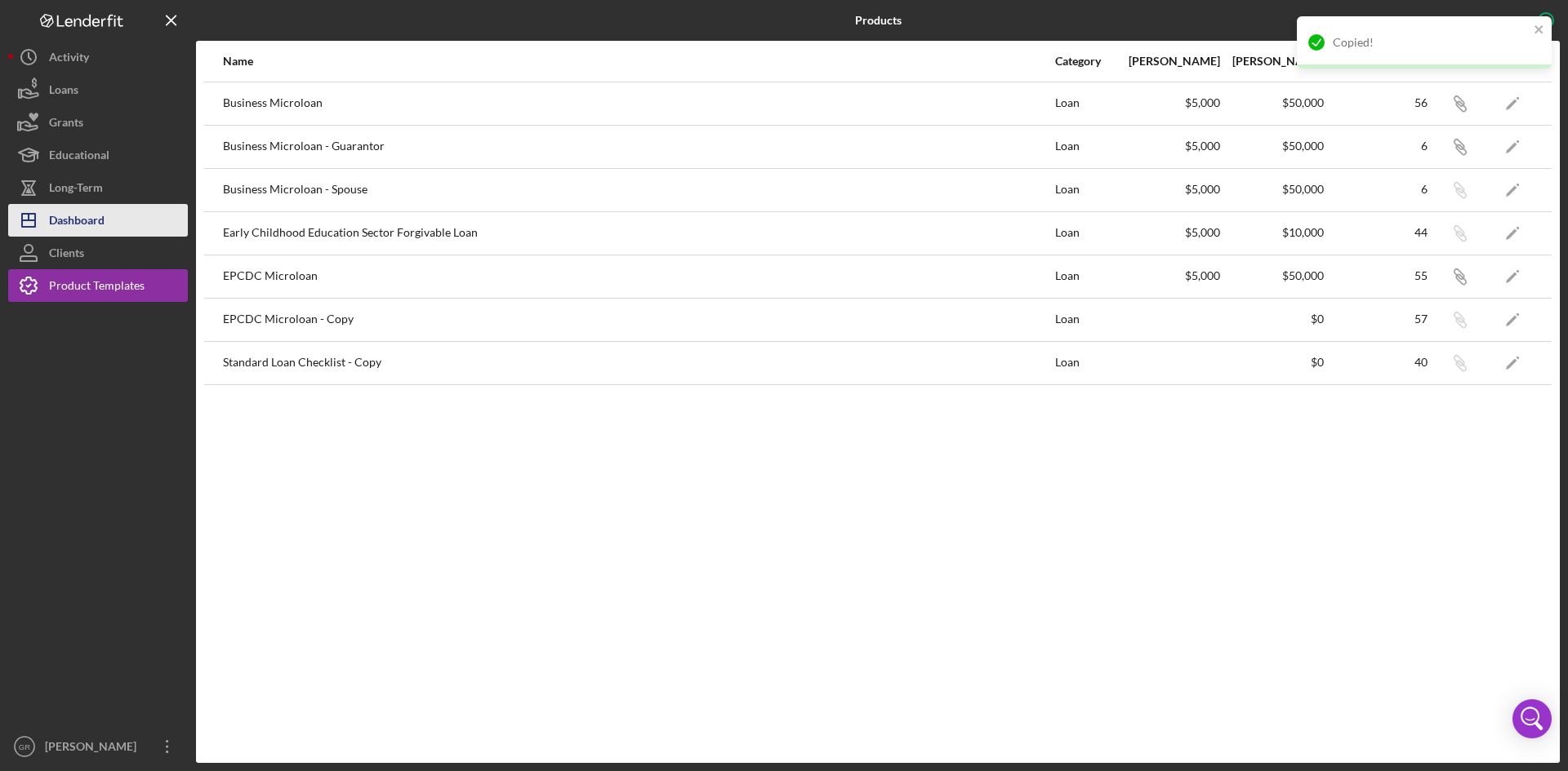
click at [87, 215] on div "Dashboard" at bounding box center [76, 223] width 56 height 37
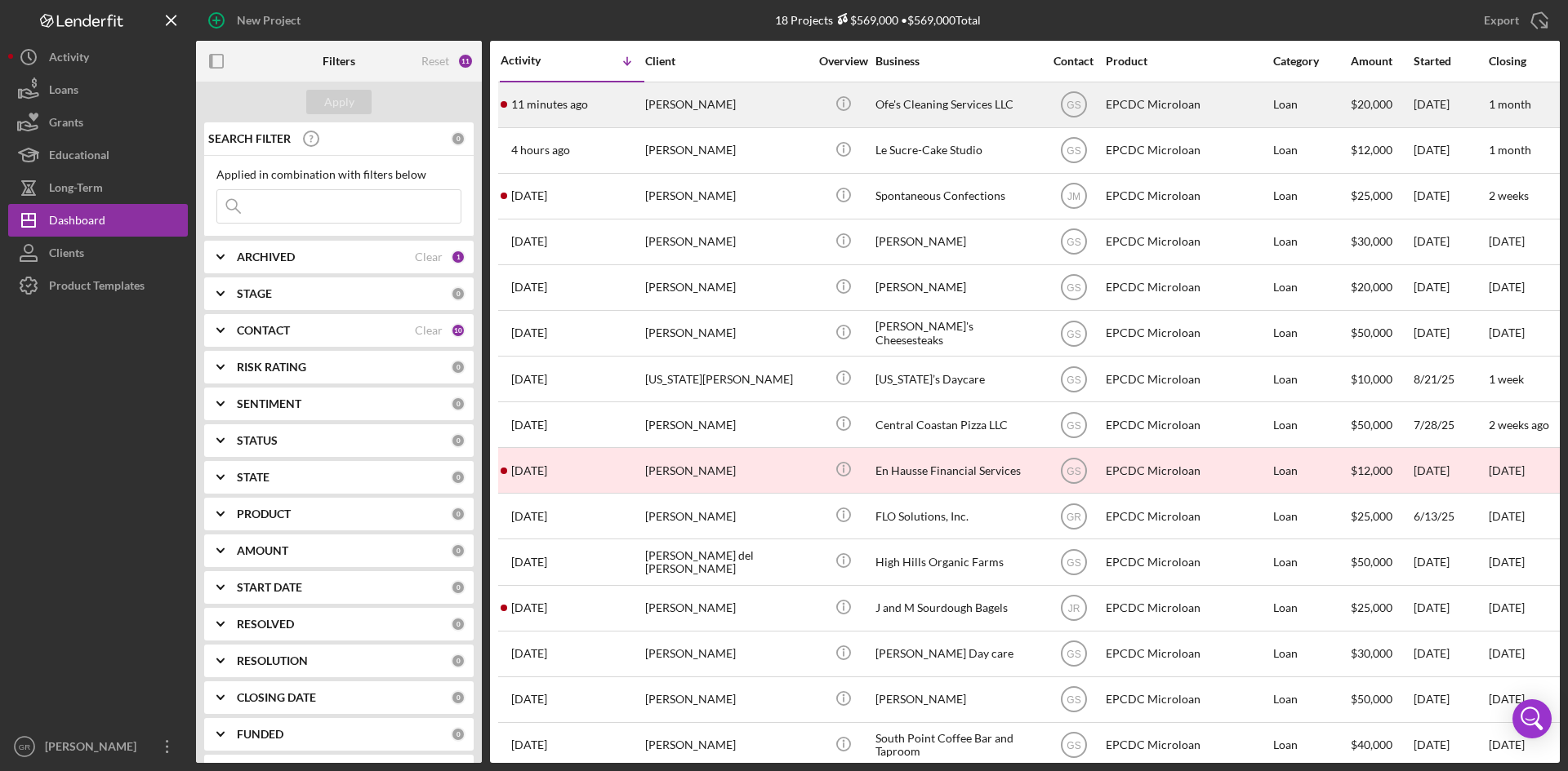
click at [715, 103] on div "[PERSON_NAME]" at bounding box center [727, 105] width 164 height 43
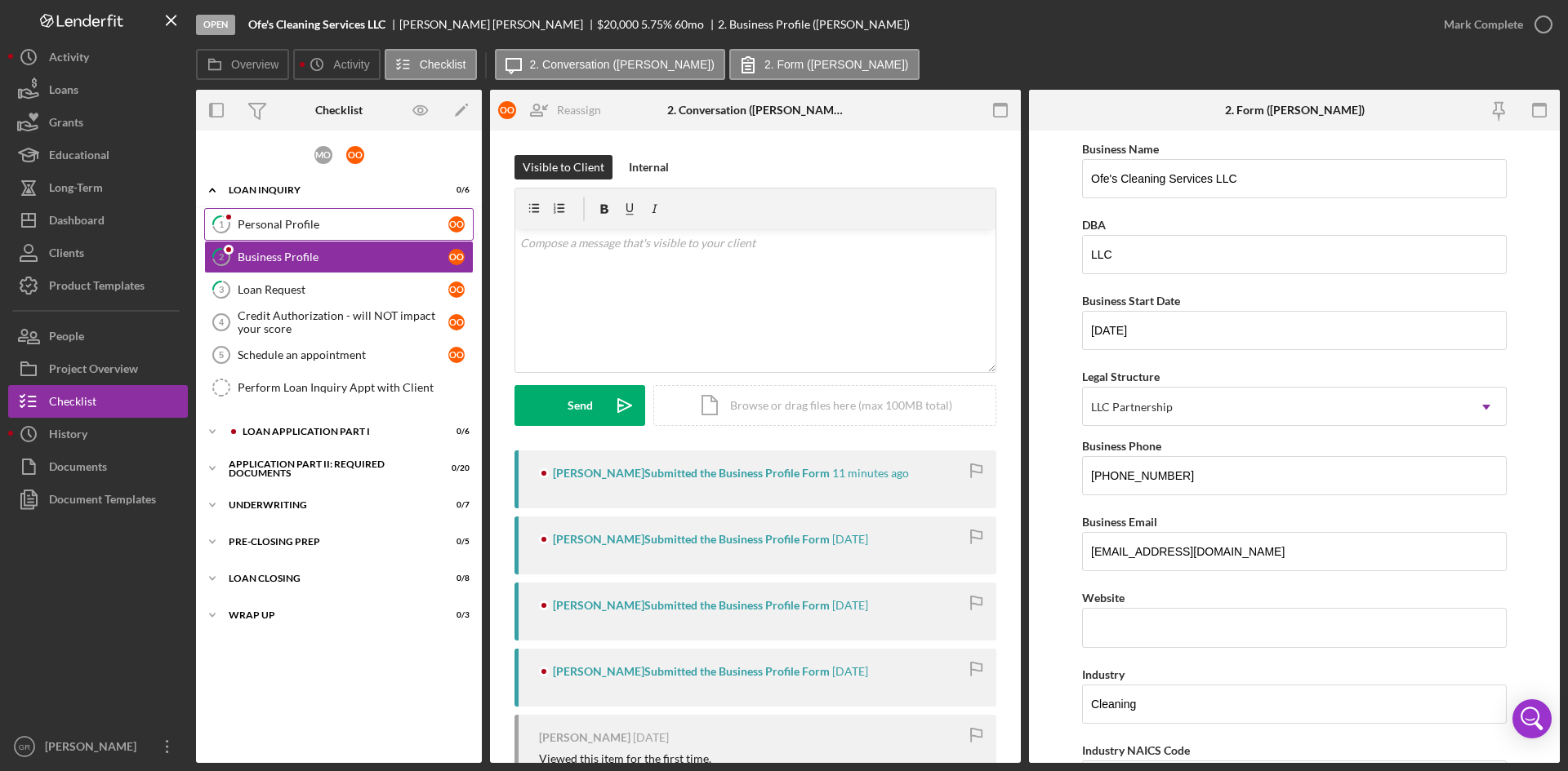
click at [339, 229] on div "Personal Profile" at bounding box center [343, 224] width 210 height 13
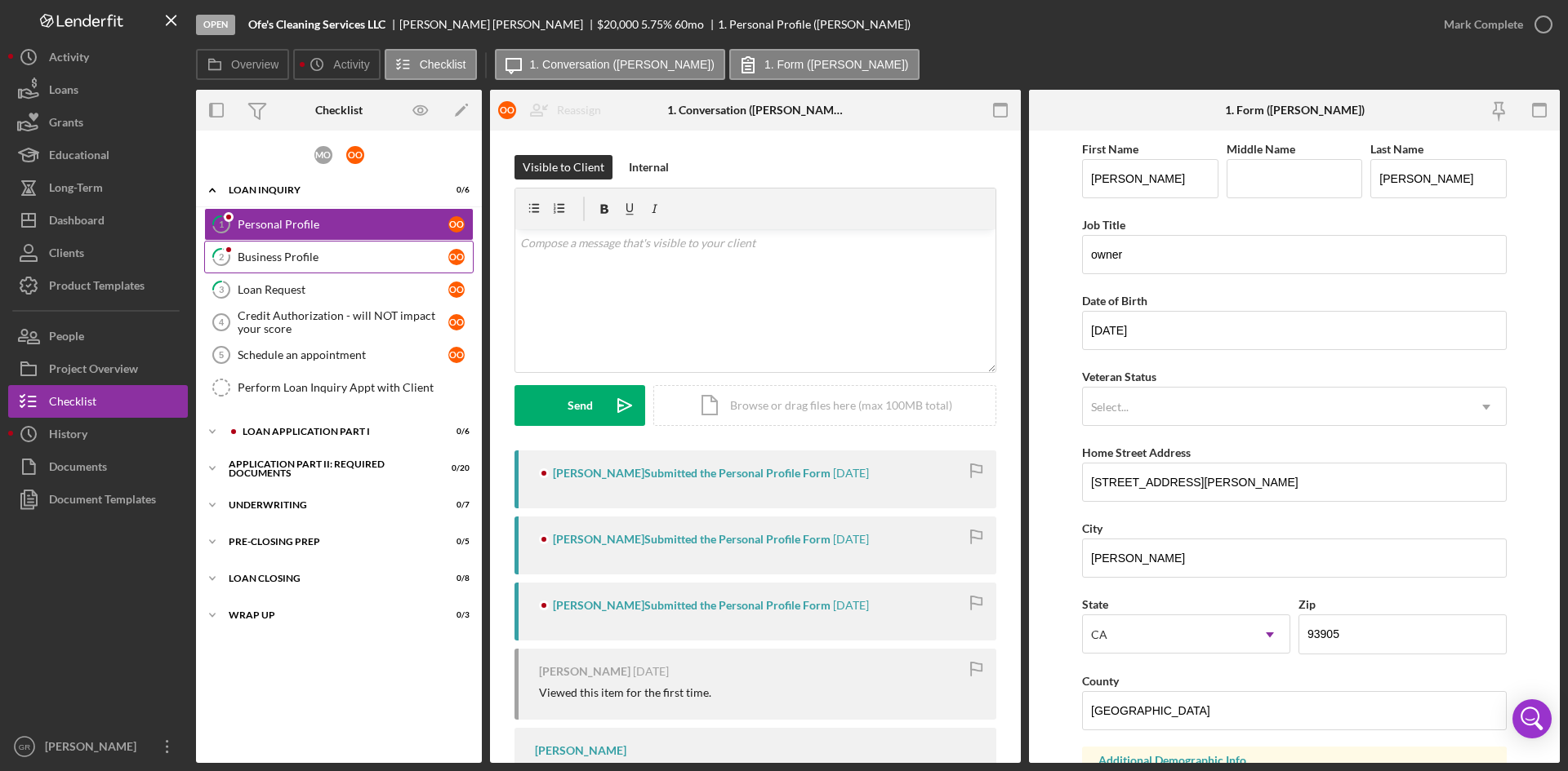
click at [371, 251] on div "Business Profile" at bounding box center [343, 256] width 210 height 13
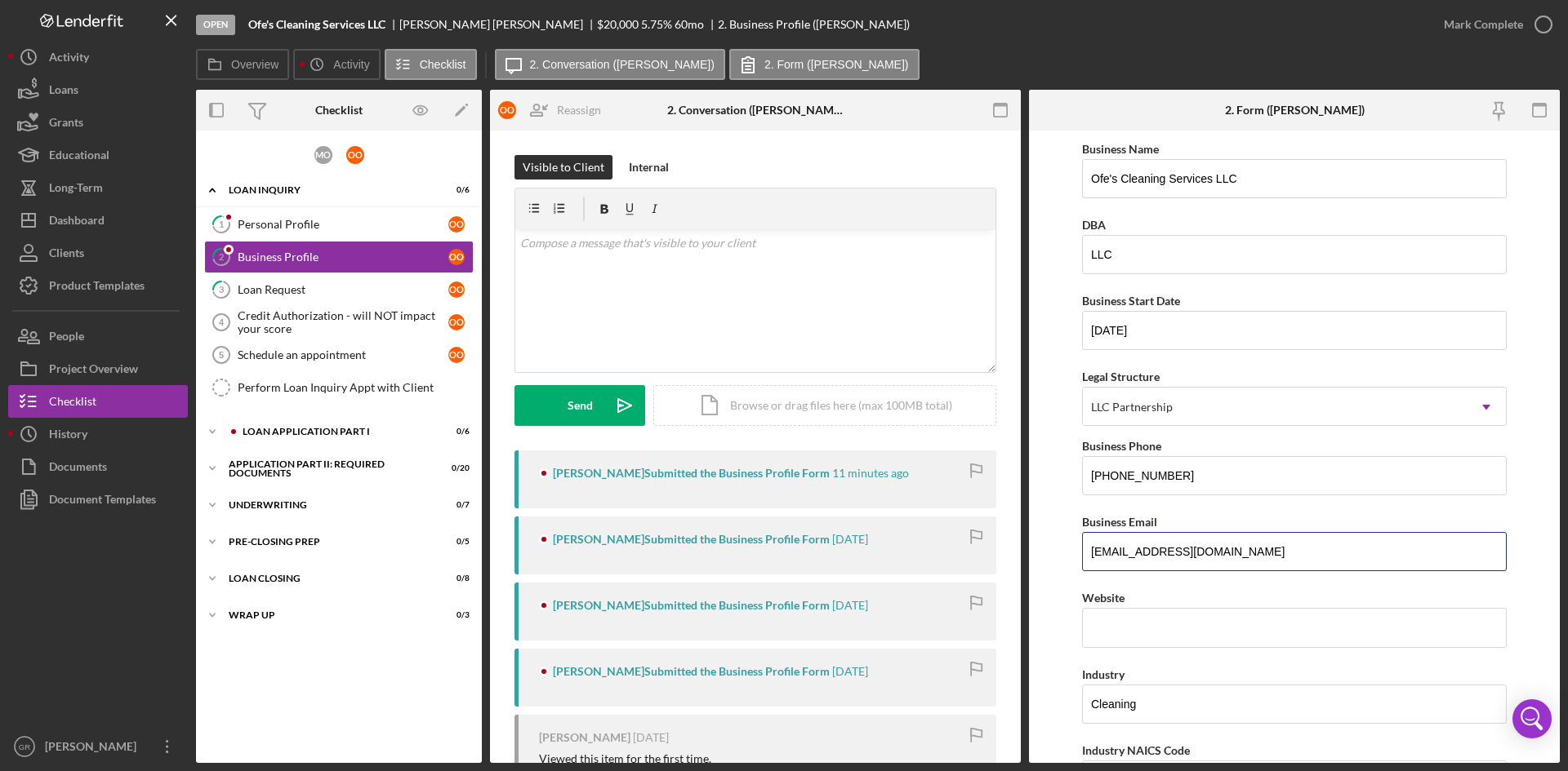
drag, startPoint x: 1329, startPoint y: 553, endPoint x: 1070, endPoint y: 548, distance: 259.0
click at [1070, 548] on form "Business Name Ofe's Cleaning Services LLC DBA LLC Business Start Date [DATE] Le…" at bounding box center [1293, 447] width 531 height 633
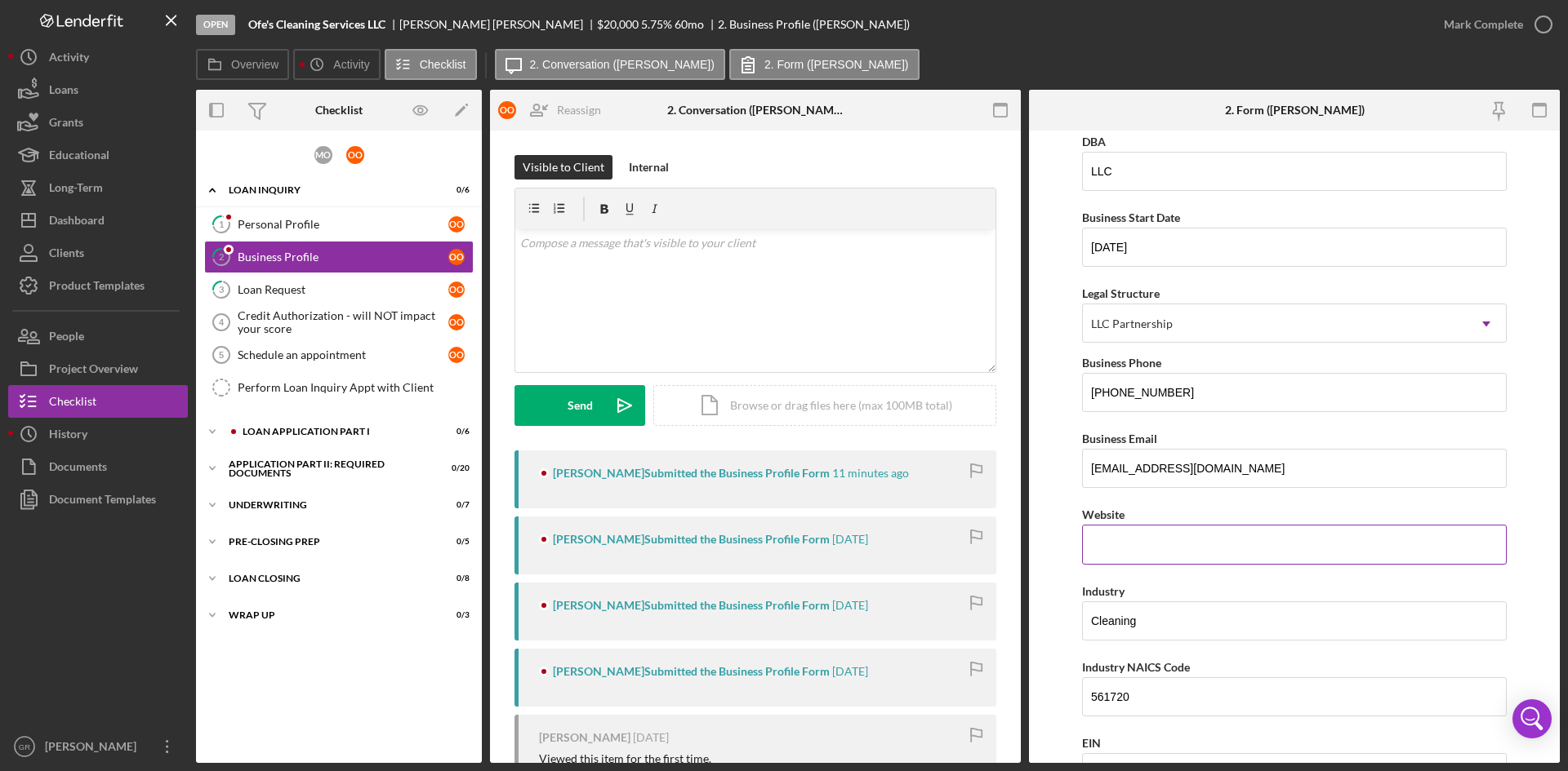
scroll to position [164, 0]
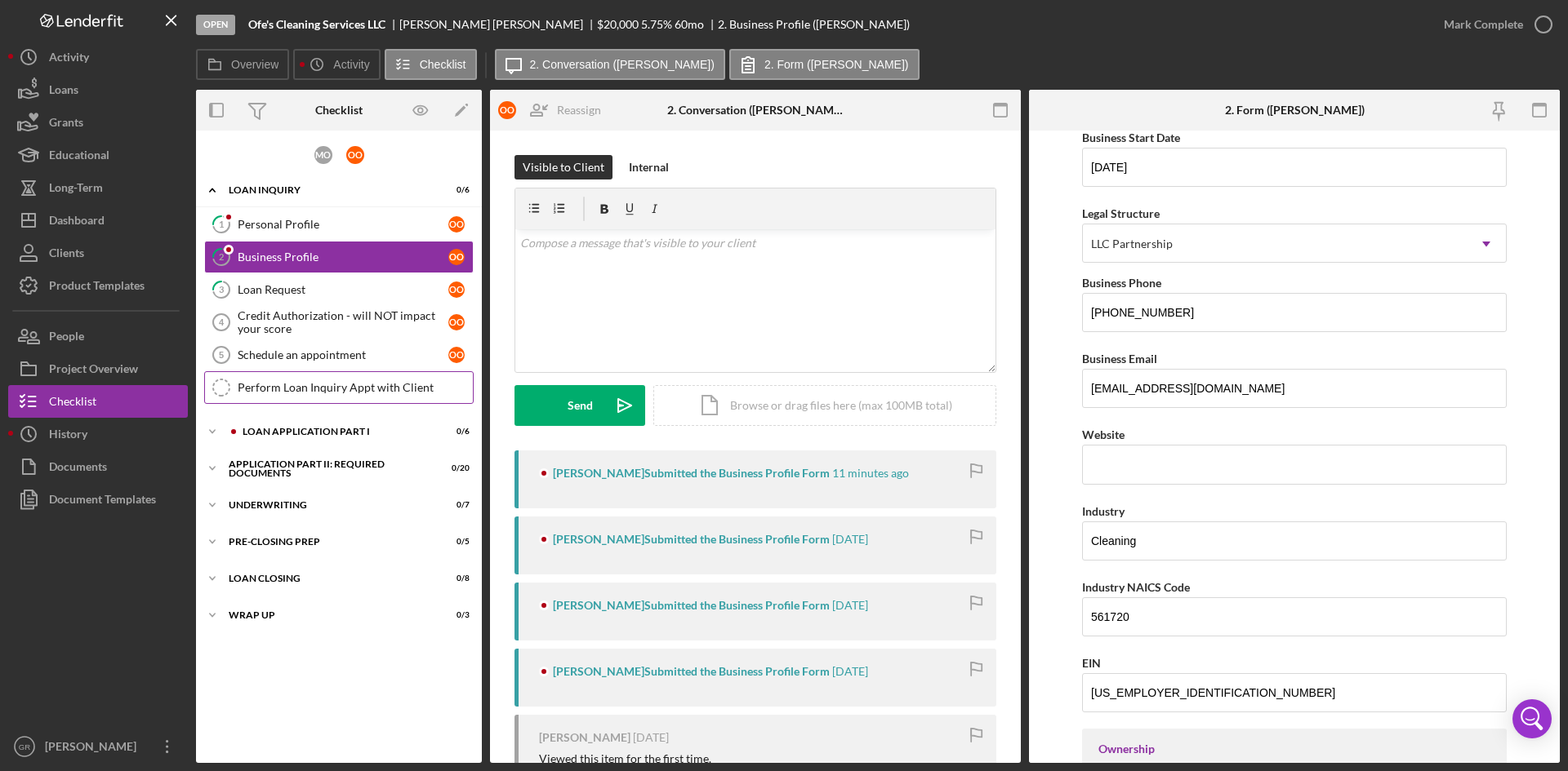
drag, startPoint x: 296, startPoint y: 284, endPoint x: 325, endPoint y: 386, distance: 106.0
click at [296, 284] on div "Loan Request" at bounding box center [343, 289] width 210 height 13
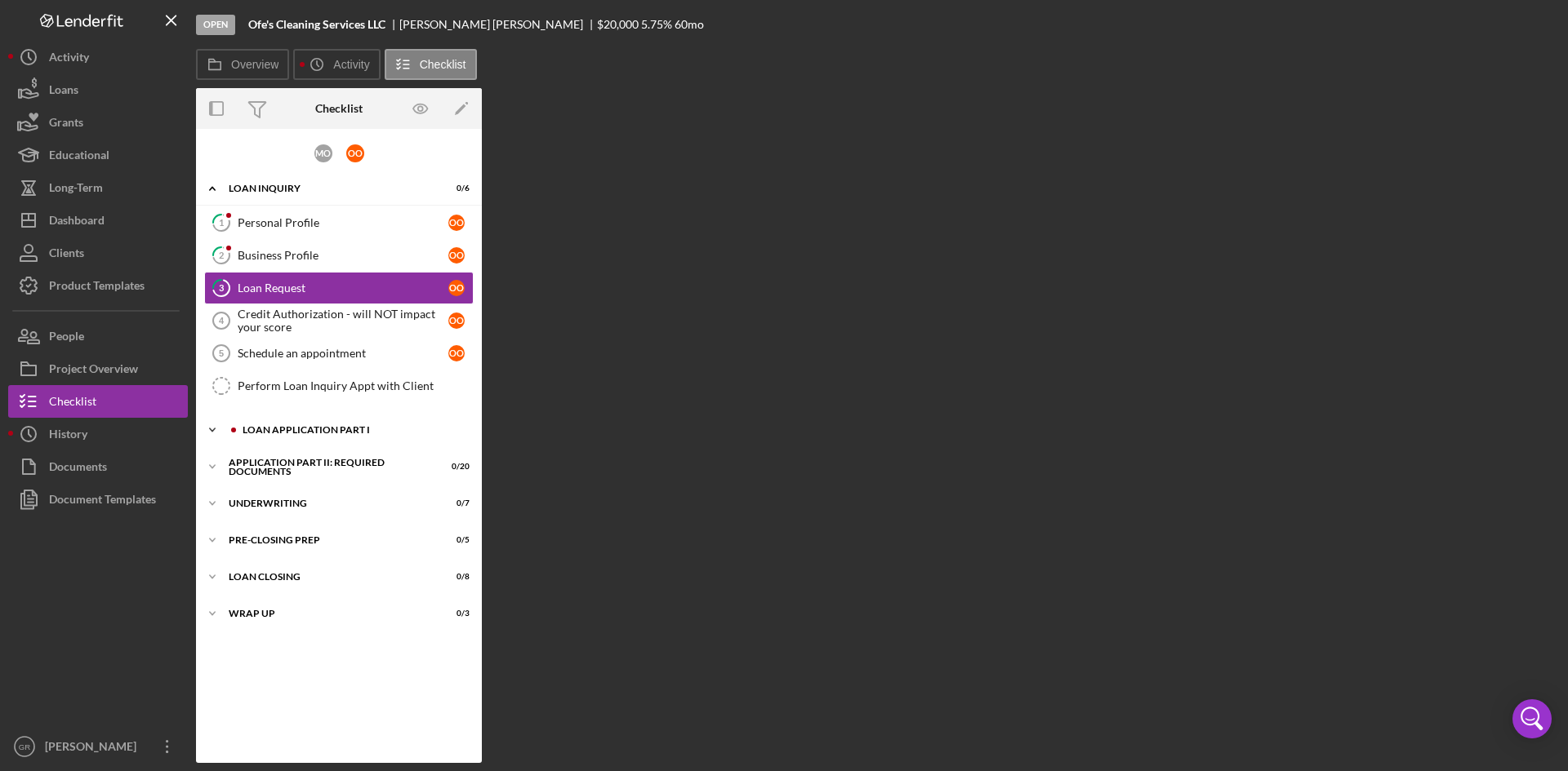
click at [324, 424] on div "Icon/Expander Loan Application Part I 0 / 6" at bounding box center [338, 430] width 285 height 33
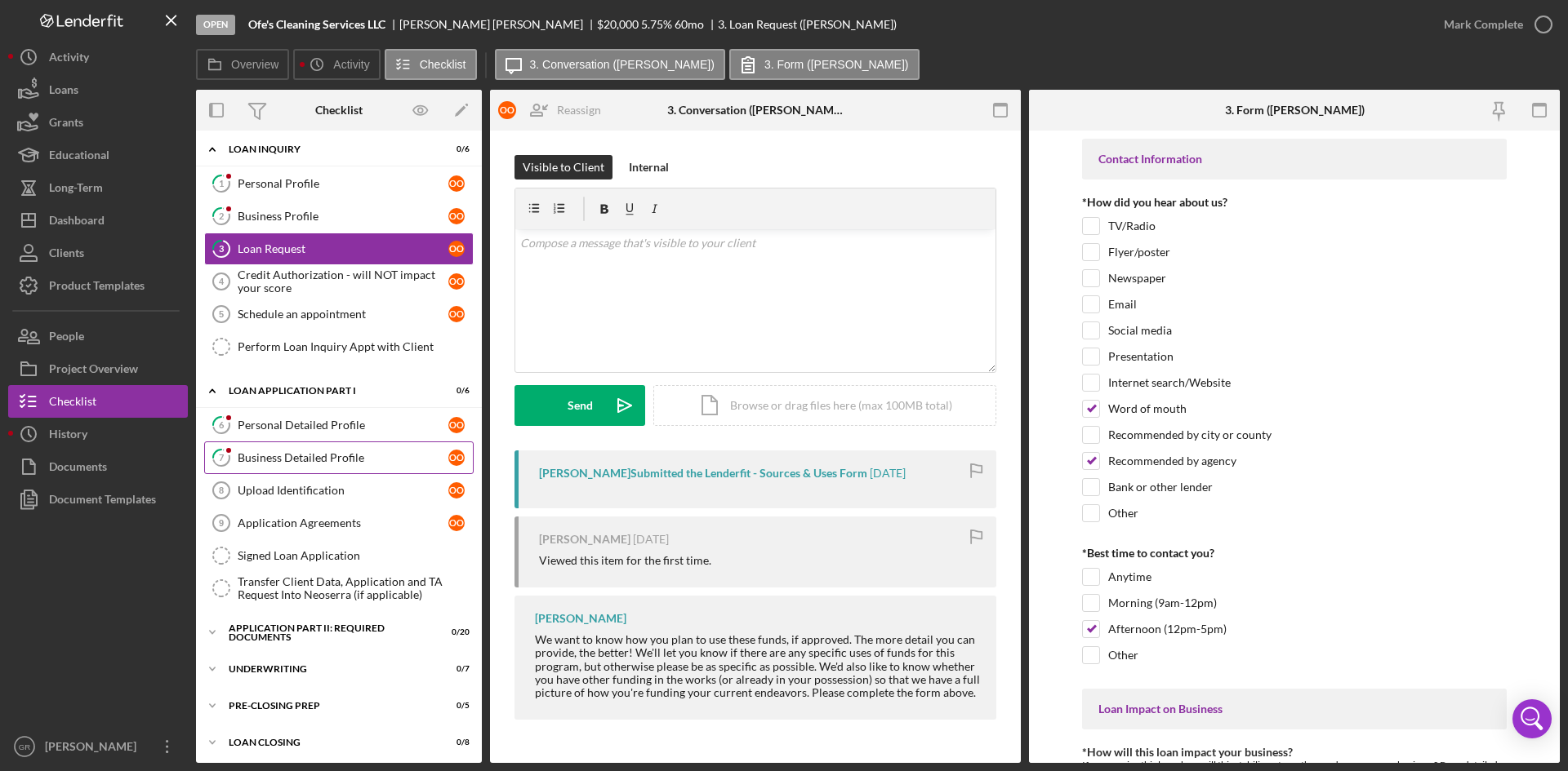
scroll to position [83, 0]
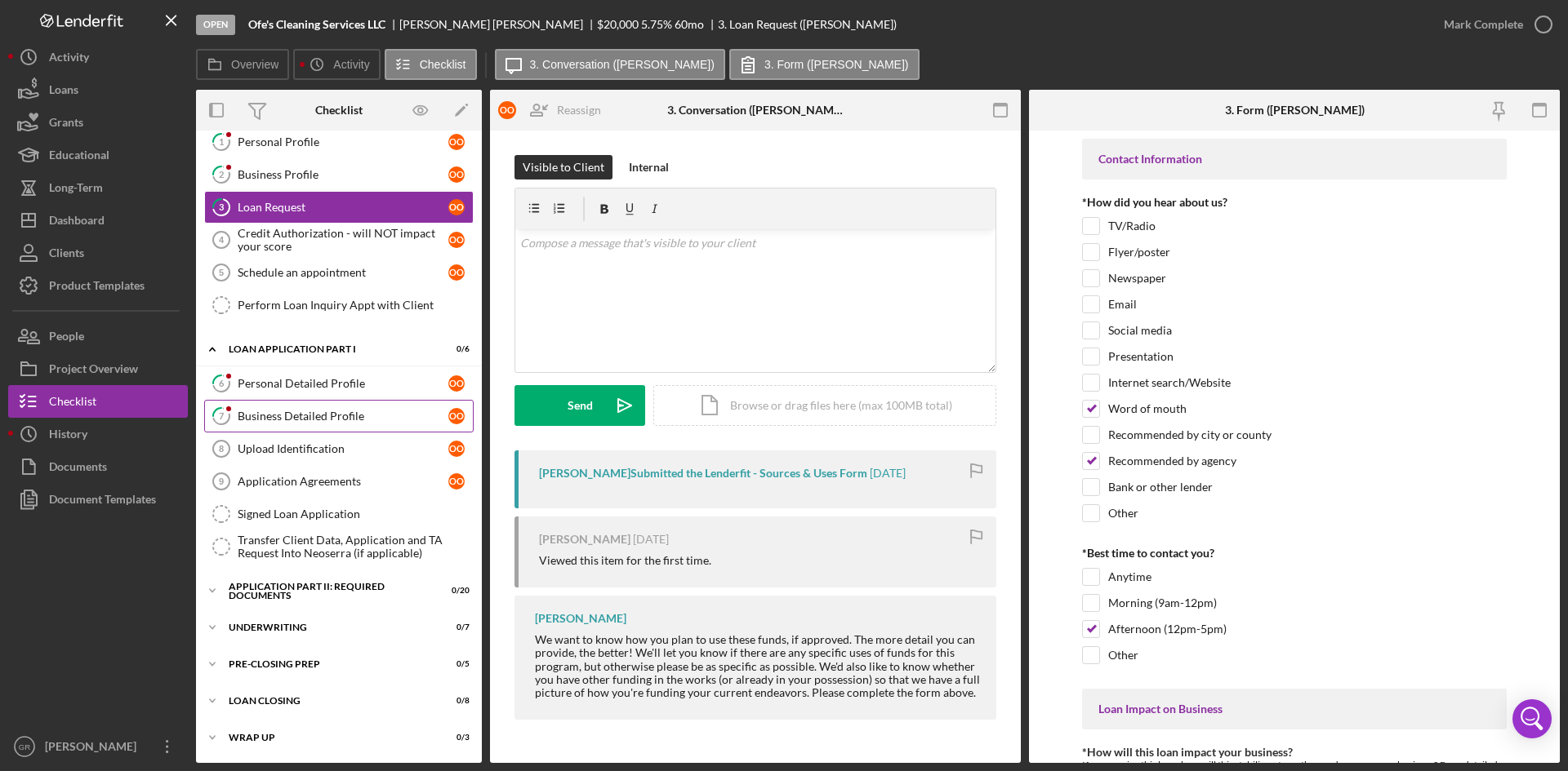
click at [325, 422] on div "Business Detailed Profile" at bounding box center [343, 416] width 210 height 13
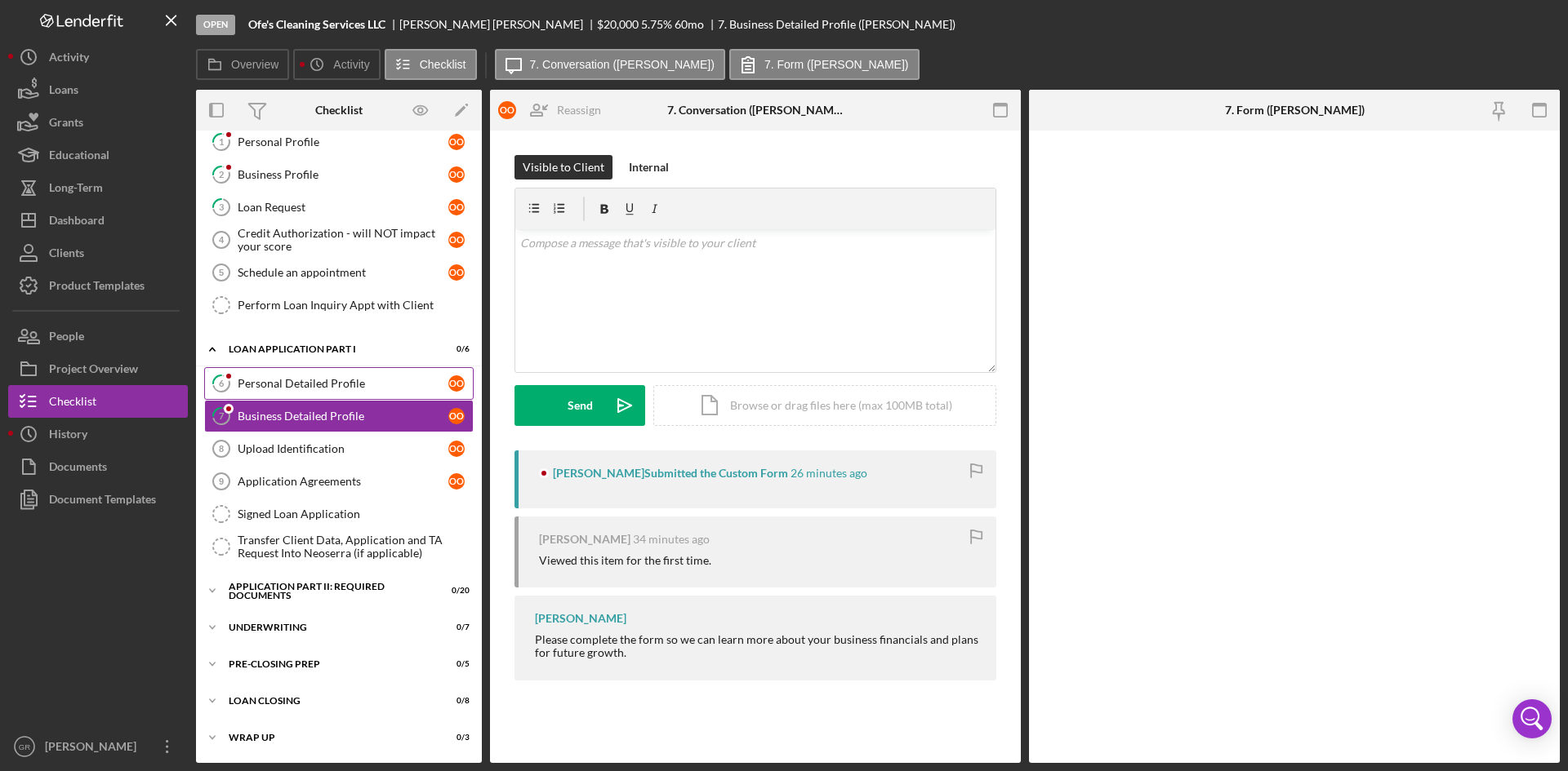
click at [328, 380] on div "Personal Detailed Profile" at bounding box center [343, 383] width 210 height 13
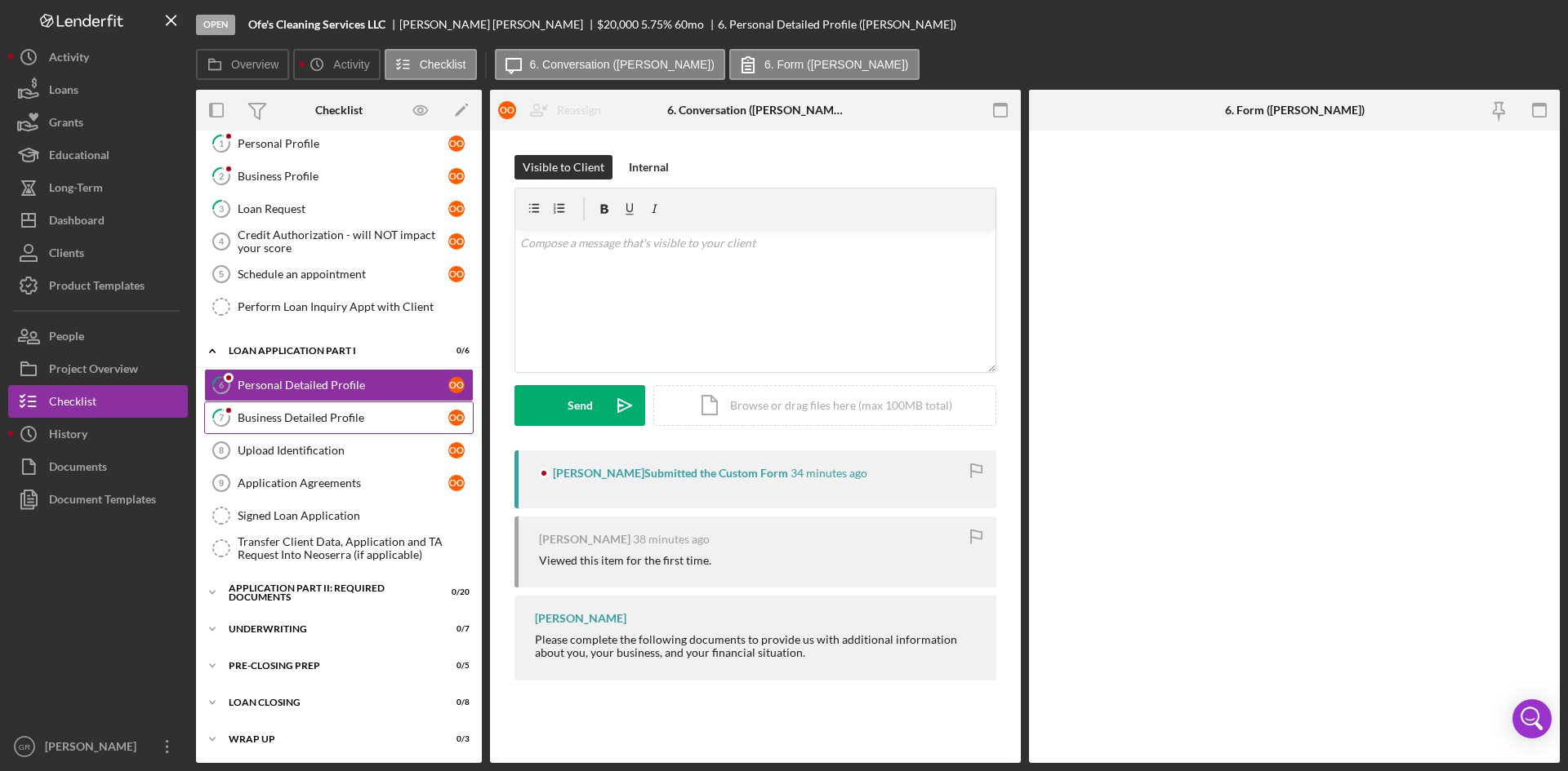
scroll to position [83, 0]
click at [333, 413] on div "Business Detailed Profile" at bounding box center [343, 416] width 210 height 13
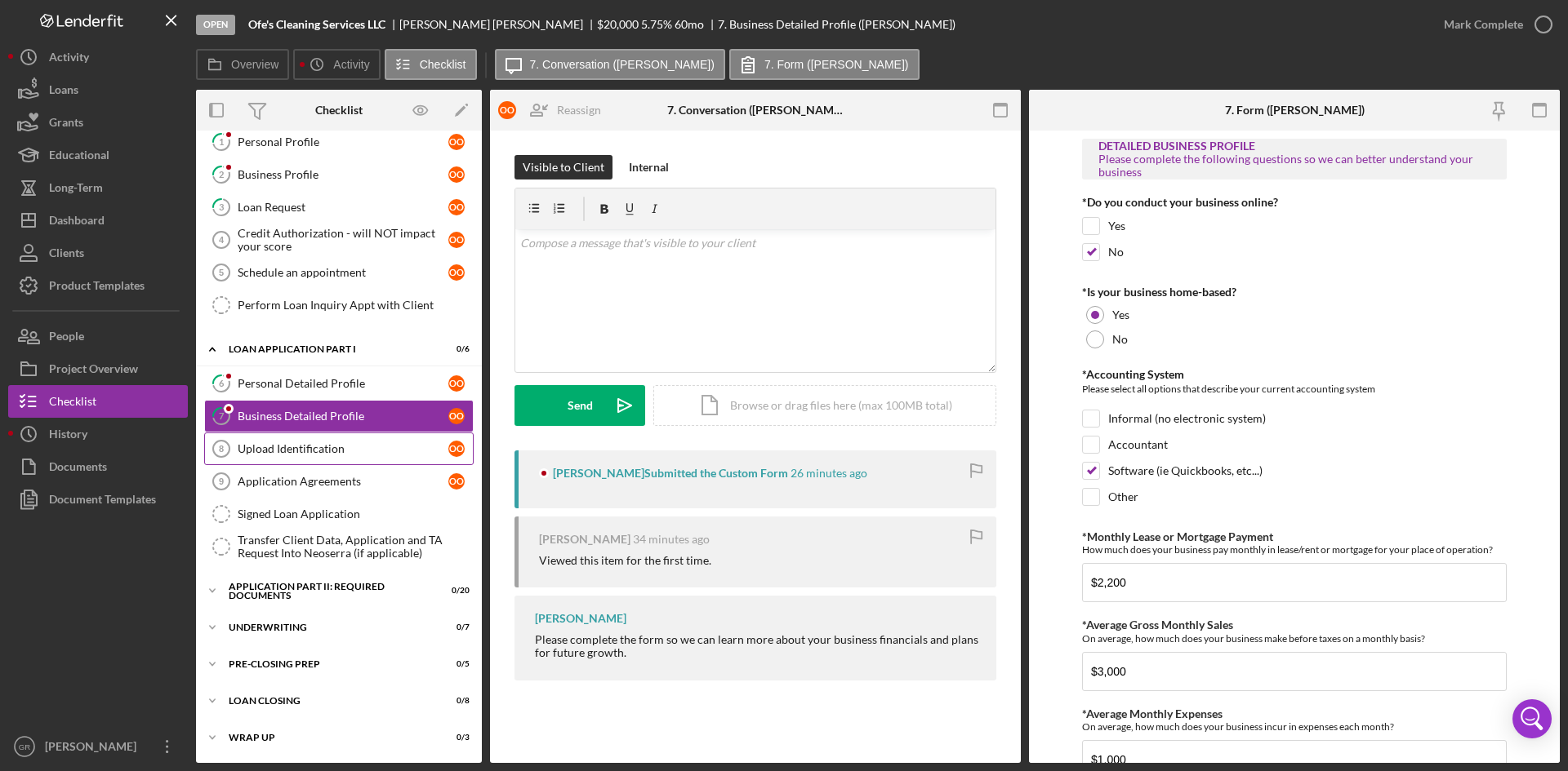
click at [319, 445] on div "Upload Identification" at bounding box center [343, 448] width 210 height 13
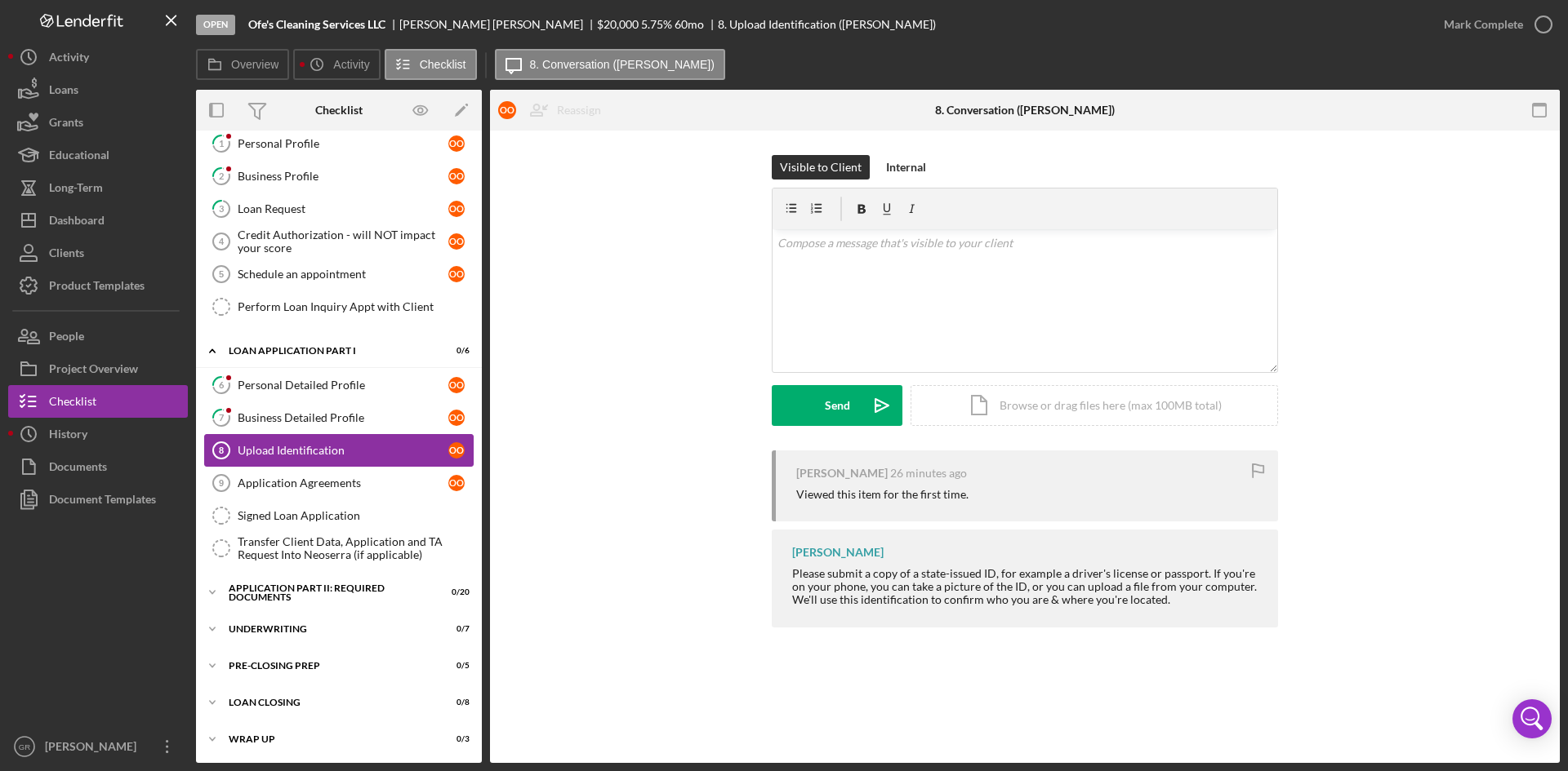
scroll to position [83, 0]
click at [305, 476] on div "Application Agreements" at bounding box center [343, 481] width 210 height 13
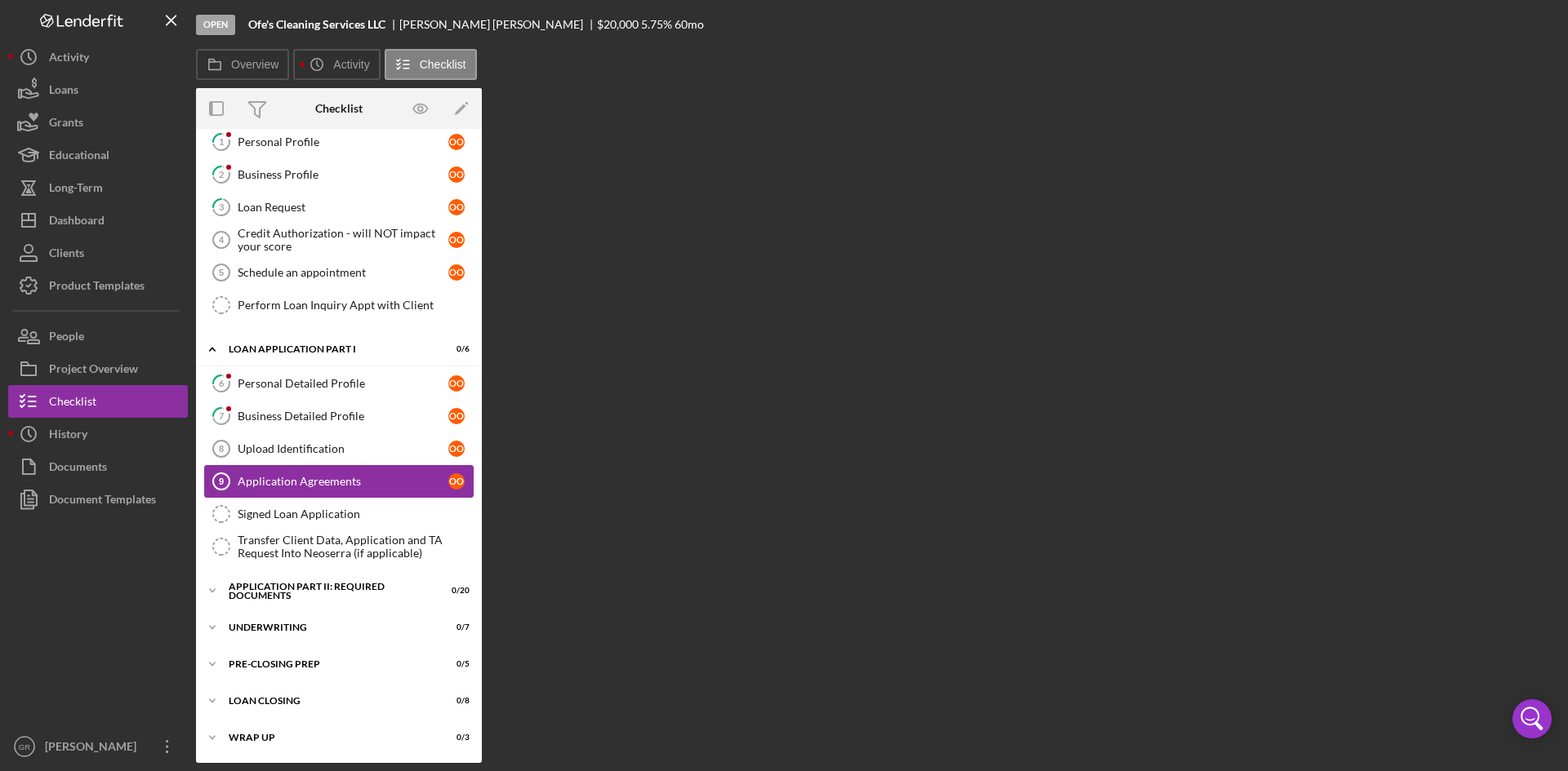
scroll to position [83, 0]
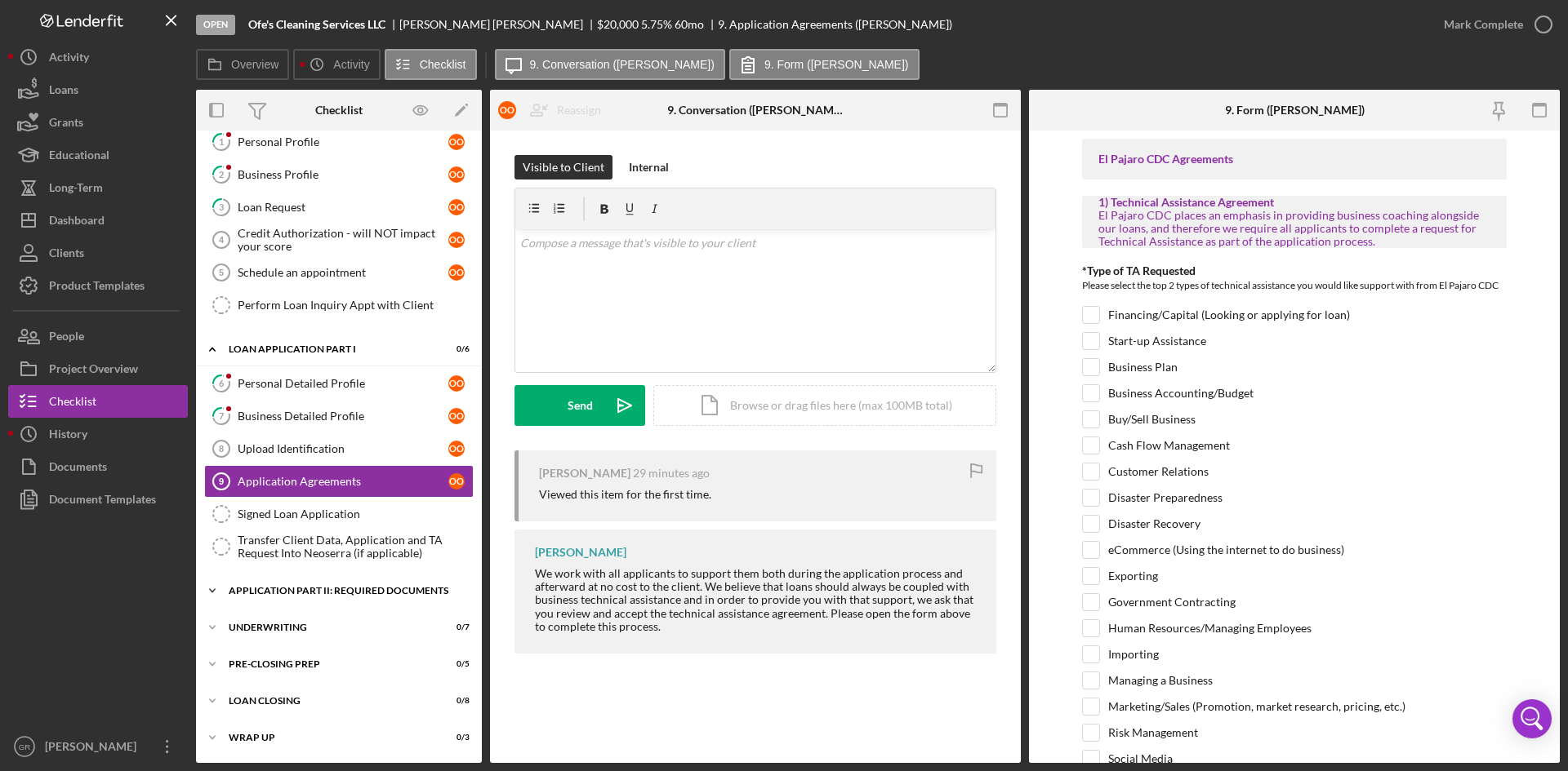
click at [327, 593] on div "Application Part II: Required Documents" at bounding box center [345, 591] width 233 height 10
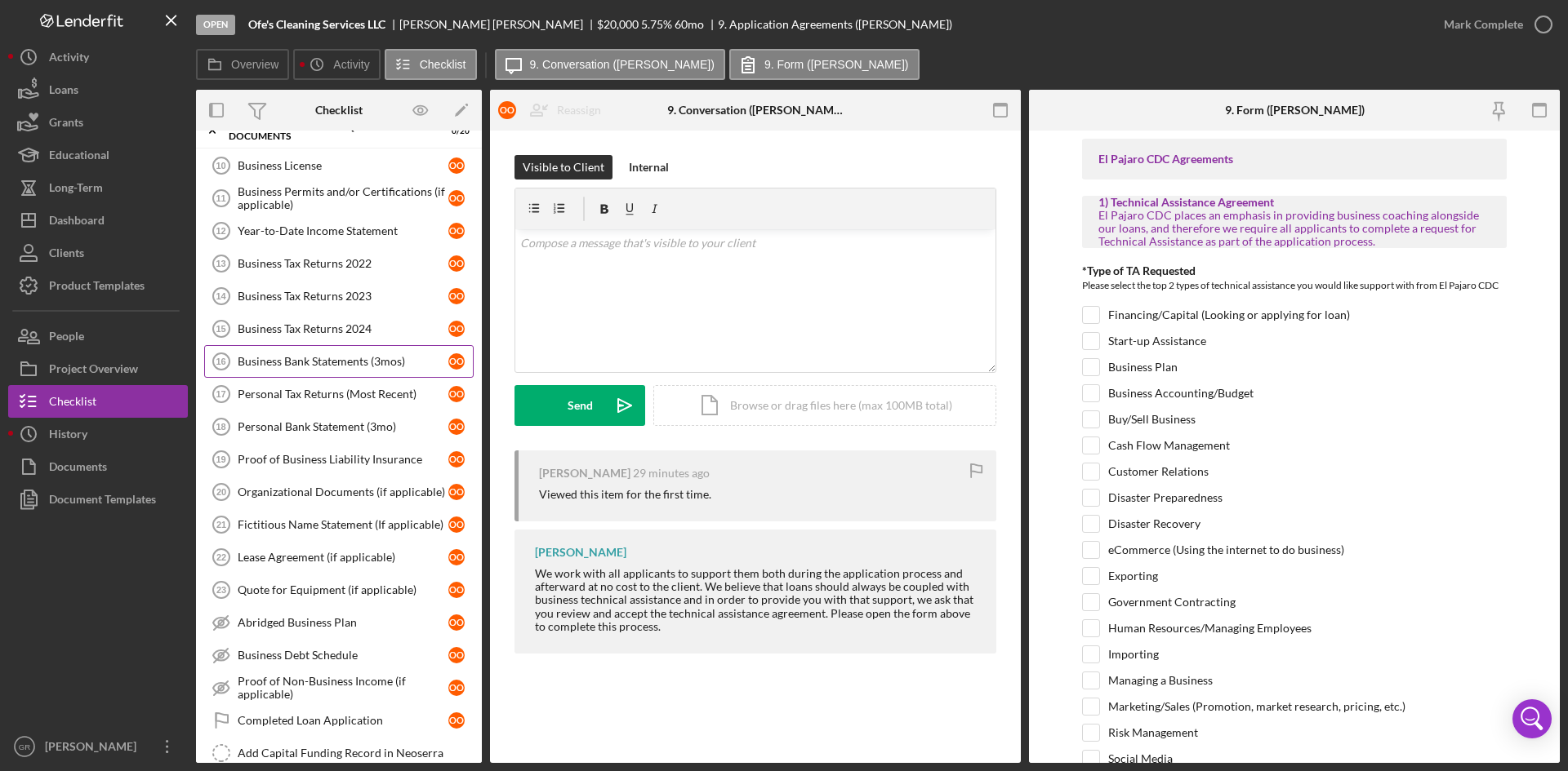
scroll to position [409, 0]
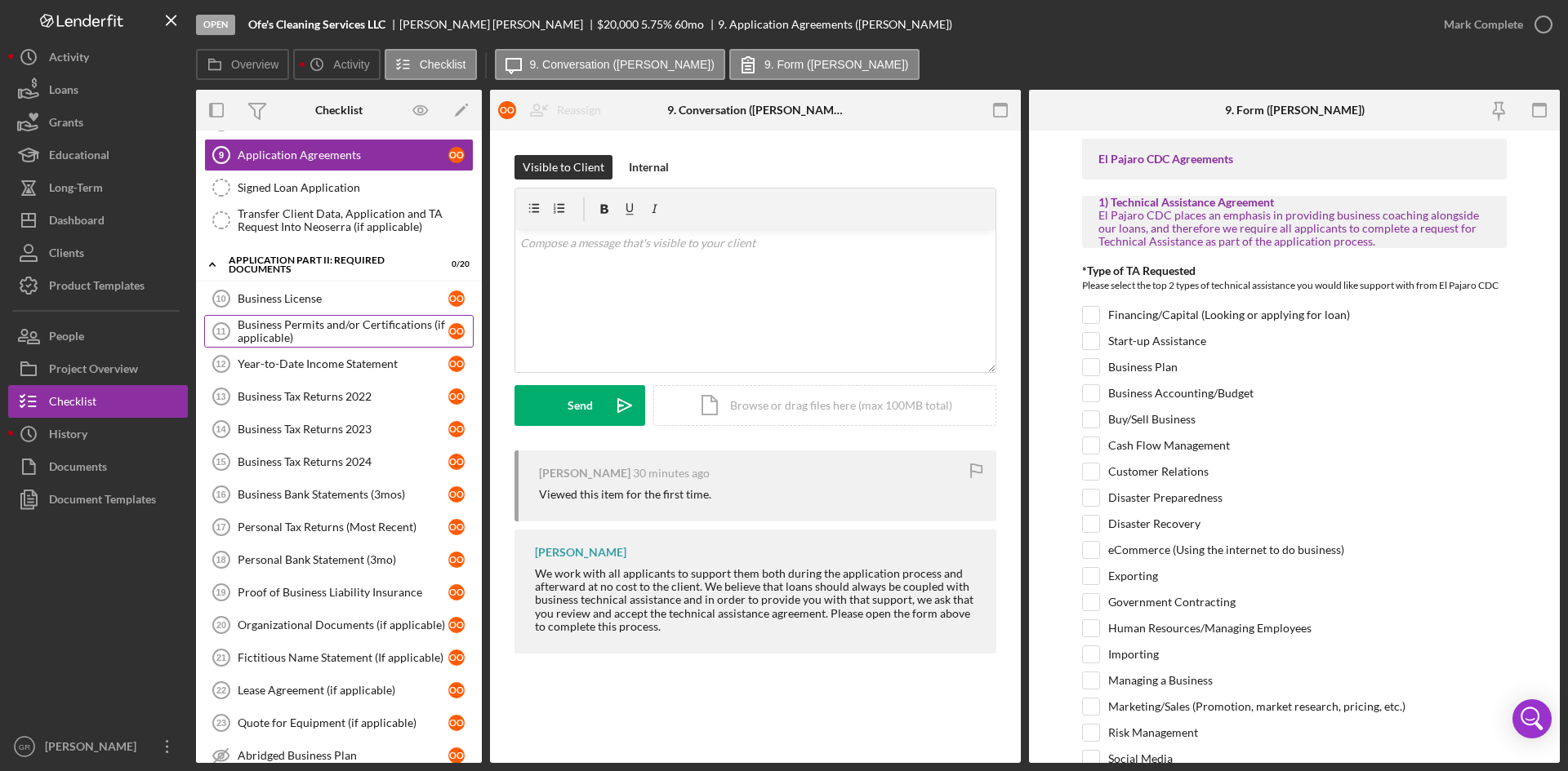
click at [325, 334] on div "Business Permits and/or Certifications (if applicable)" at bounding box center [343, 331] width 210 height 26
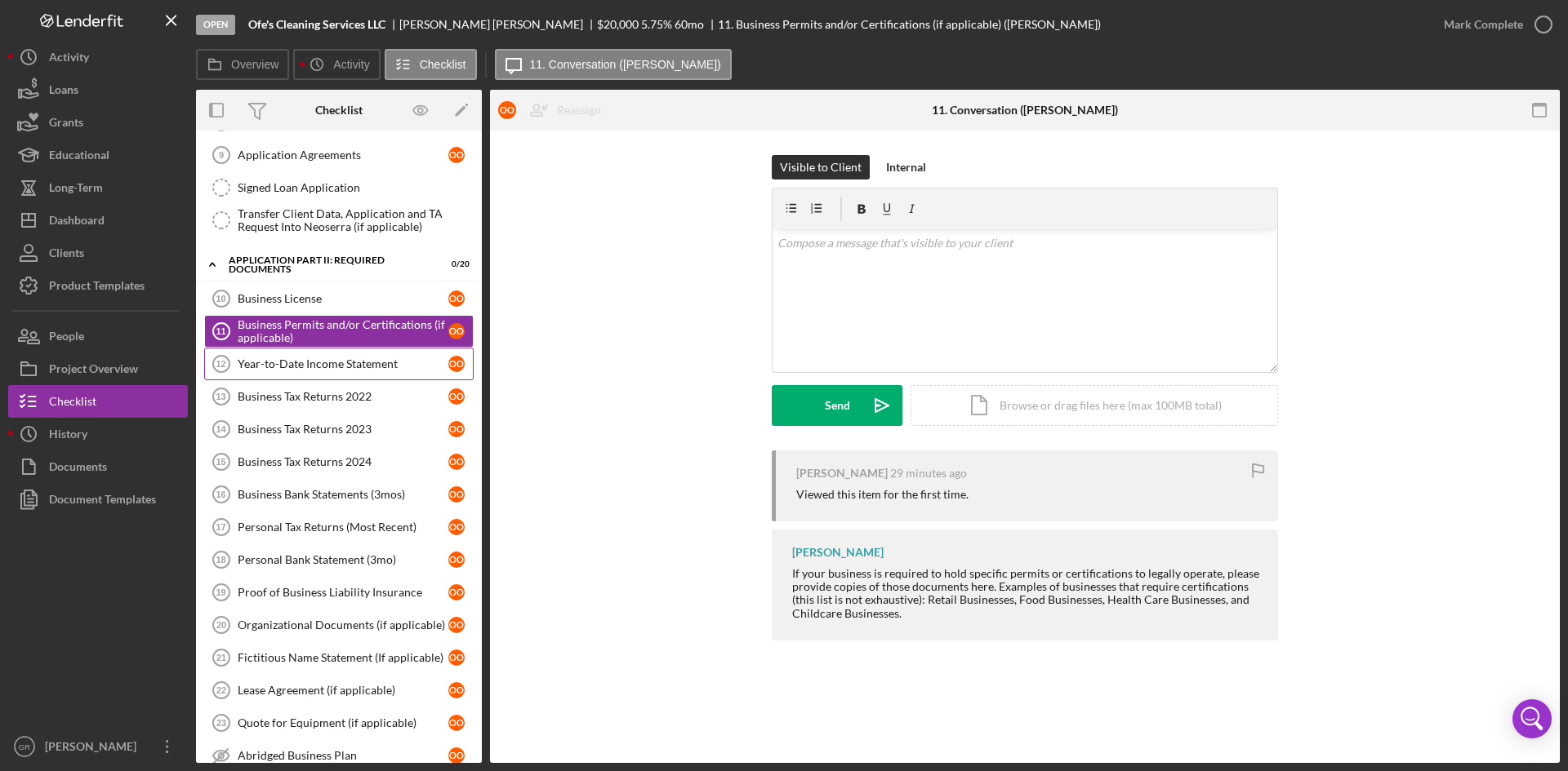
click at [315, 364] on div "Year-to-Date Income Statement" at bounding box center [343, 363] width 210 height 13
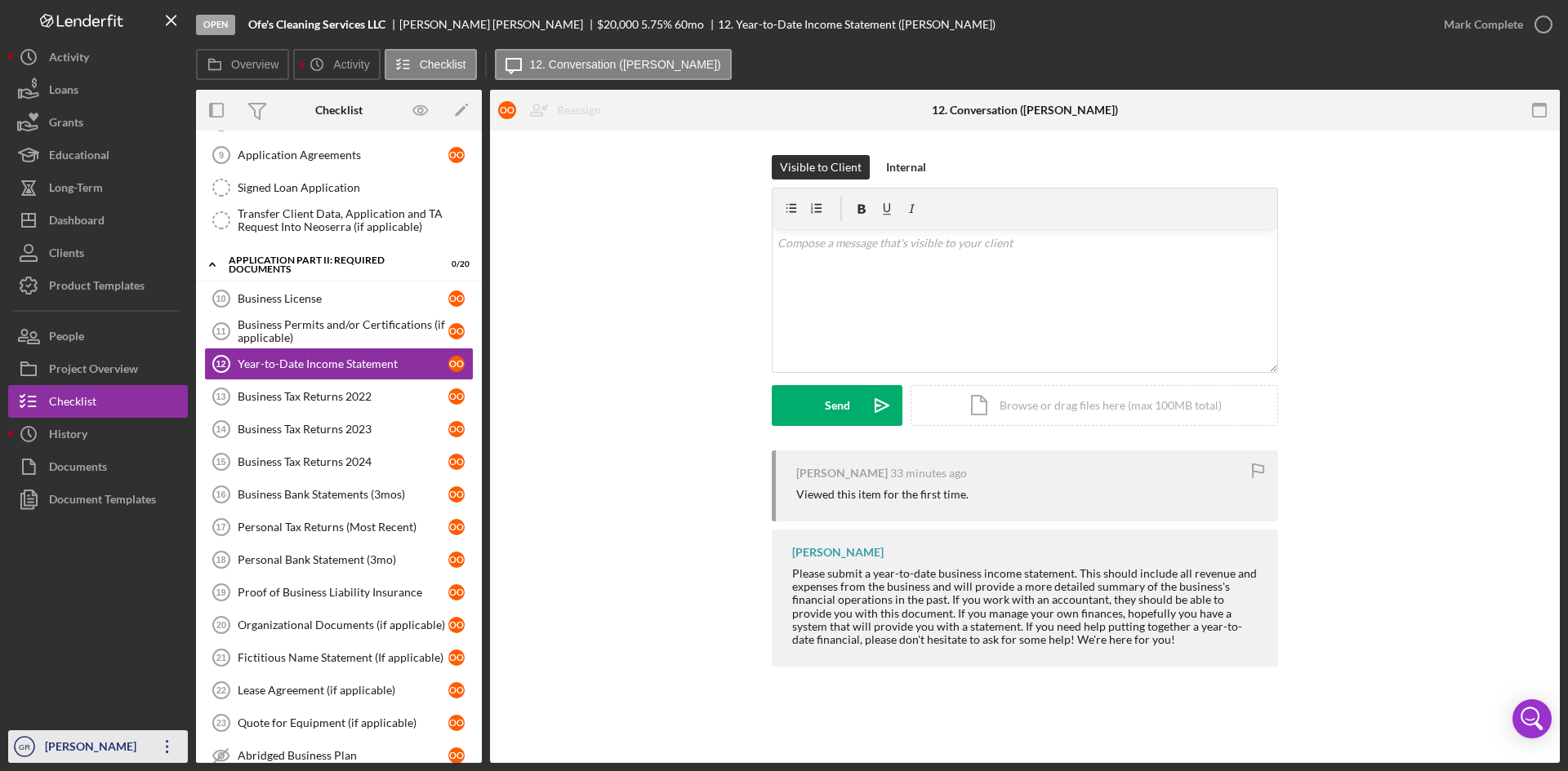
click at [105, 748] on div "[PERSON_NAME]" at bounding box center [93, 749] width 106 height 37
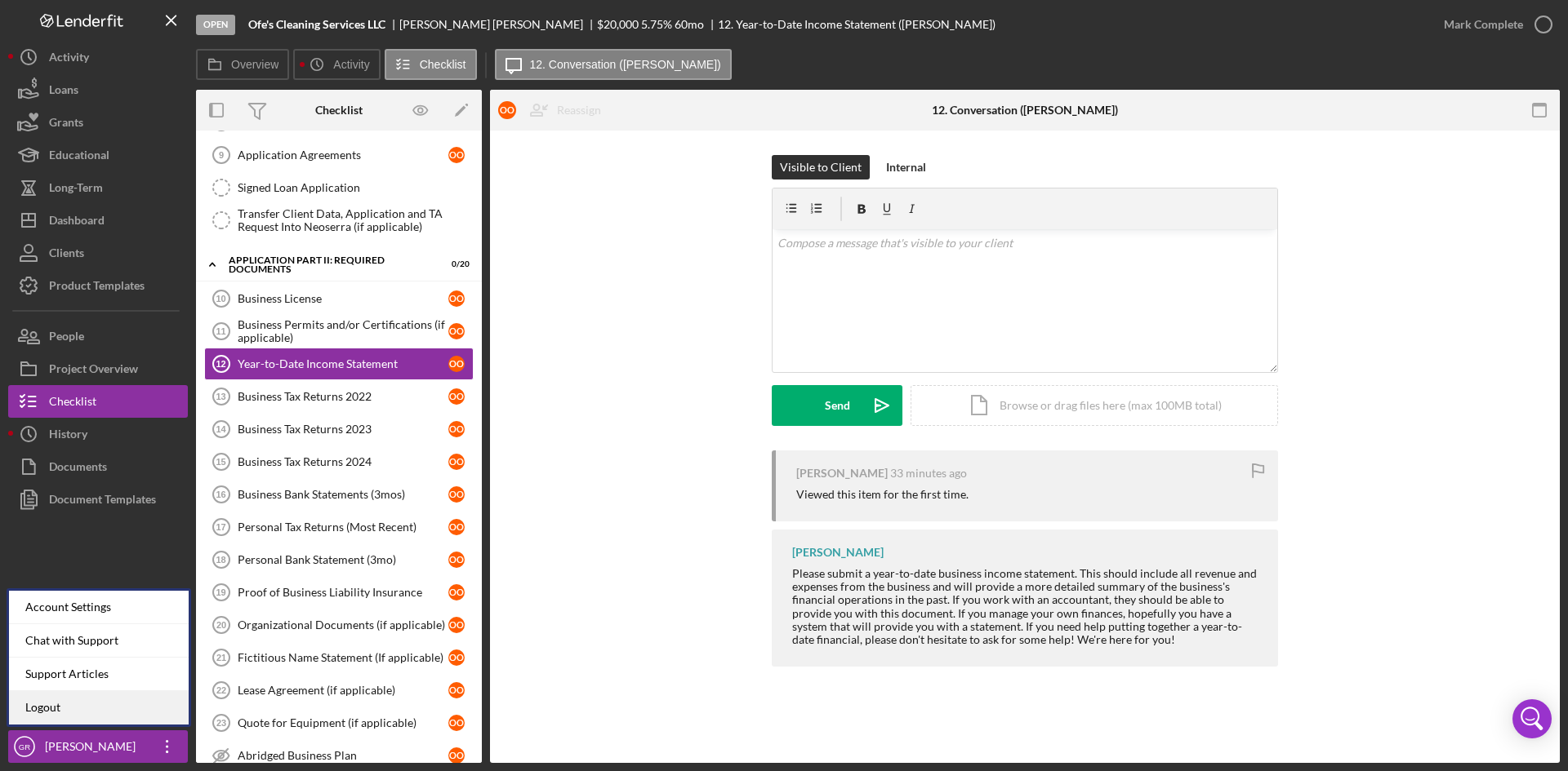
click at [116, 715] on link "Logout" at bounding box center [98, 708] width 179 height 33
